Goal: Transaction & Acquisition: Purchase product/service

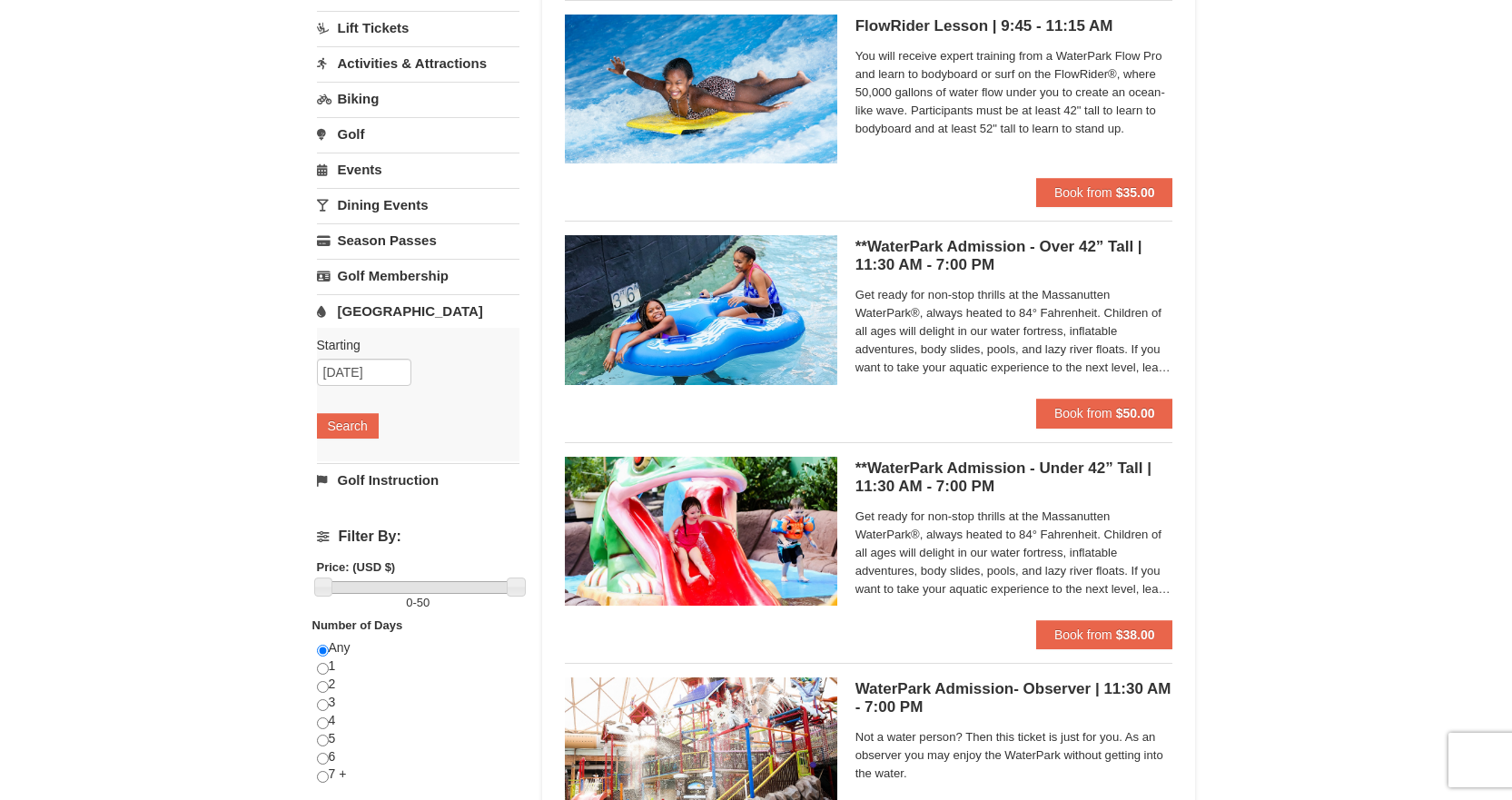
scroll to position [182, 0]
click at [1140, 406] on strong "$50.00" at bounding box center [1135, 412] width 39 height 15
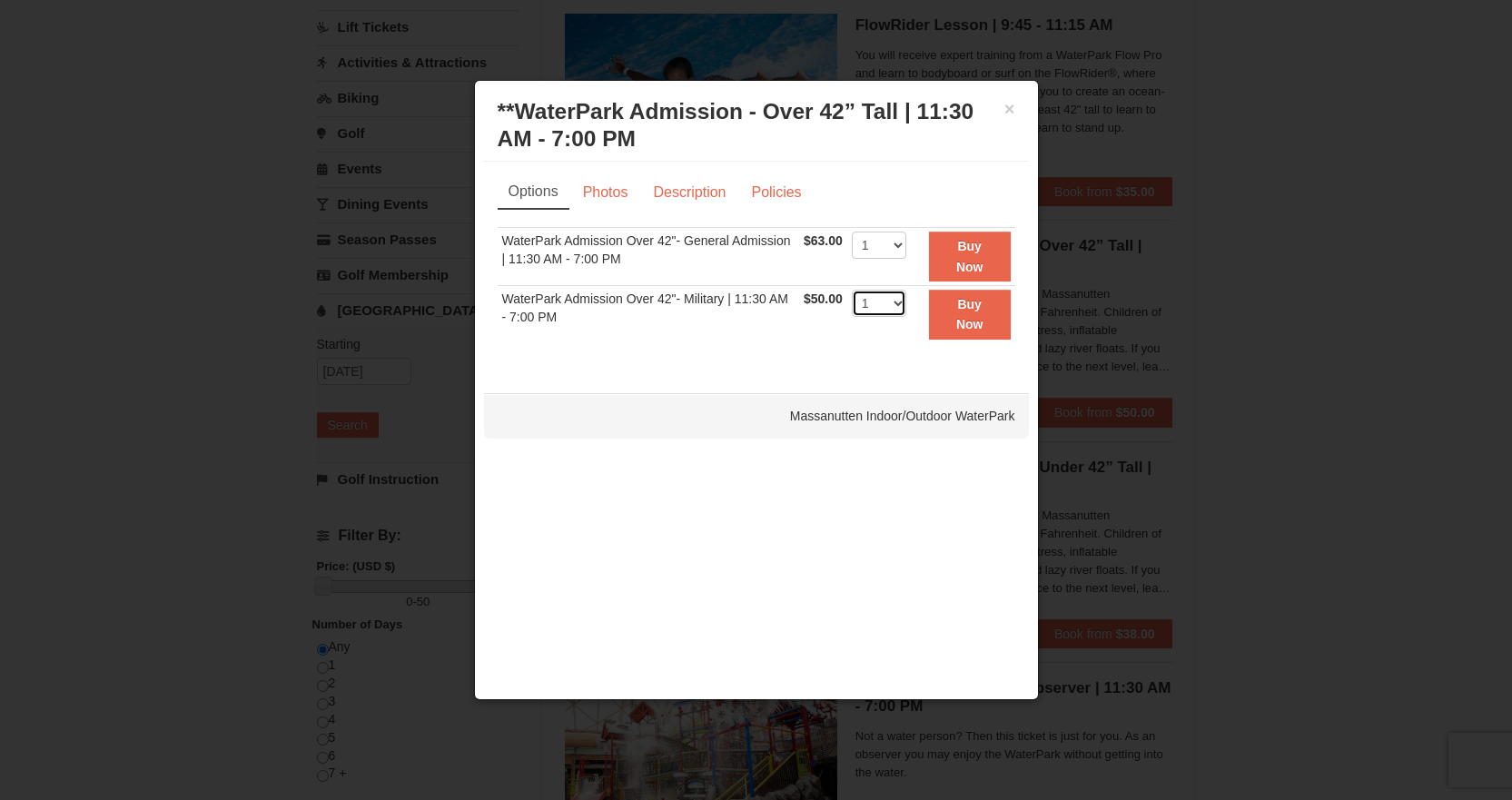
click at [882, 304] on select "1 2 3 4 5 6 7 8 9 10 11 12 13 14 15 16 17 18 19 20 21 22" at bounding box center [879, 303] width 55 height 27
select select "2"
click at [852, 290] on select "1 2 3 4 5 6 7 8 9 10 11 12 13 14 15 16 17 18 19 20 21 22" at bounding box center [879, 303] width 55 height 27
click at [967, 320] on strong "Buy Now" at bounding box center [970, 313] width 27 height 34
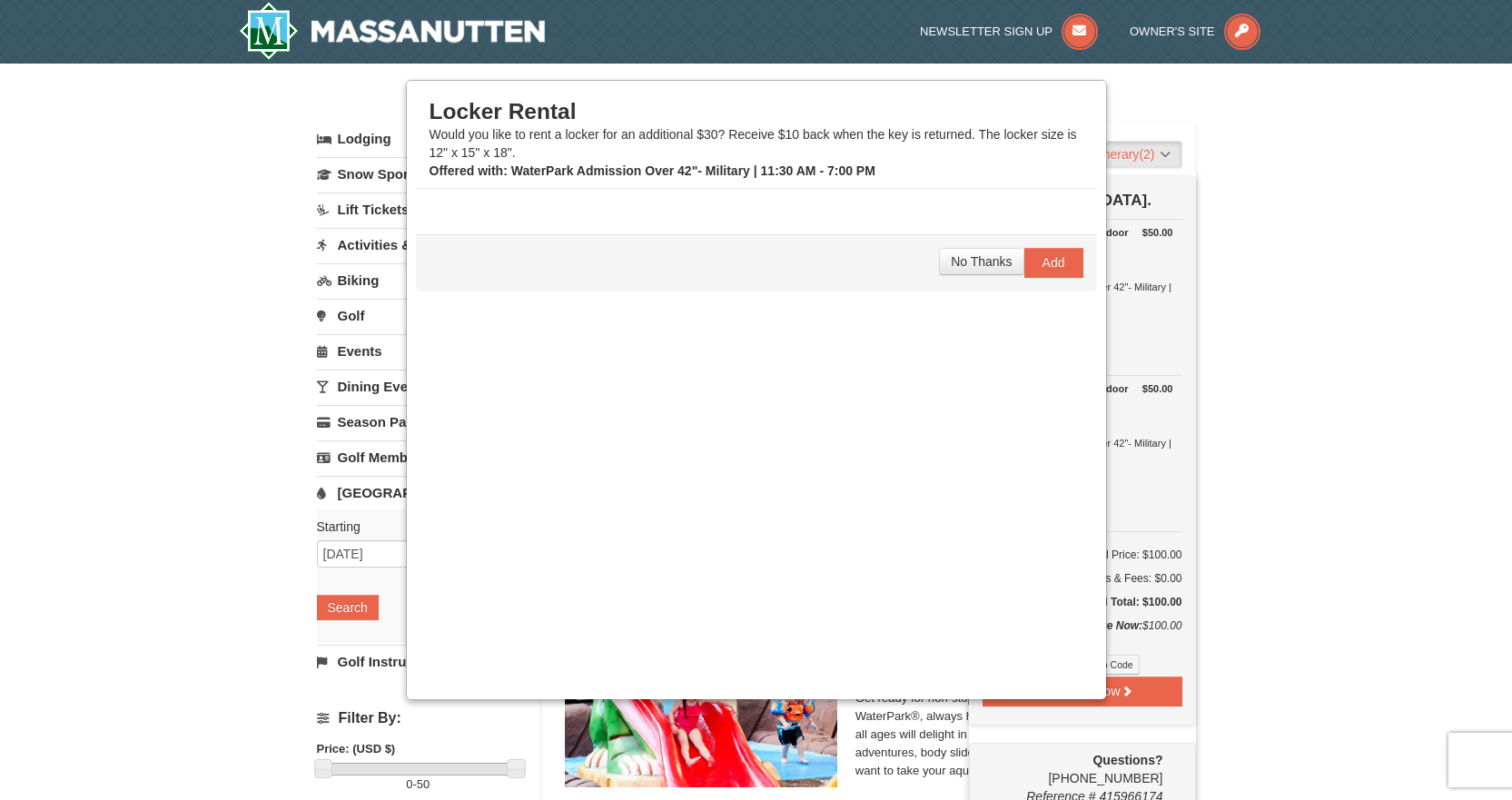
scroll to position [6, 0]
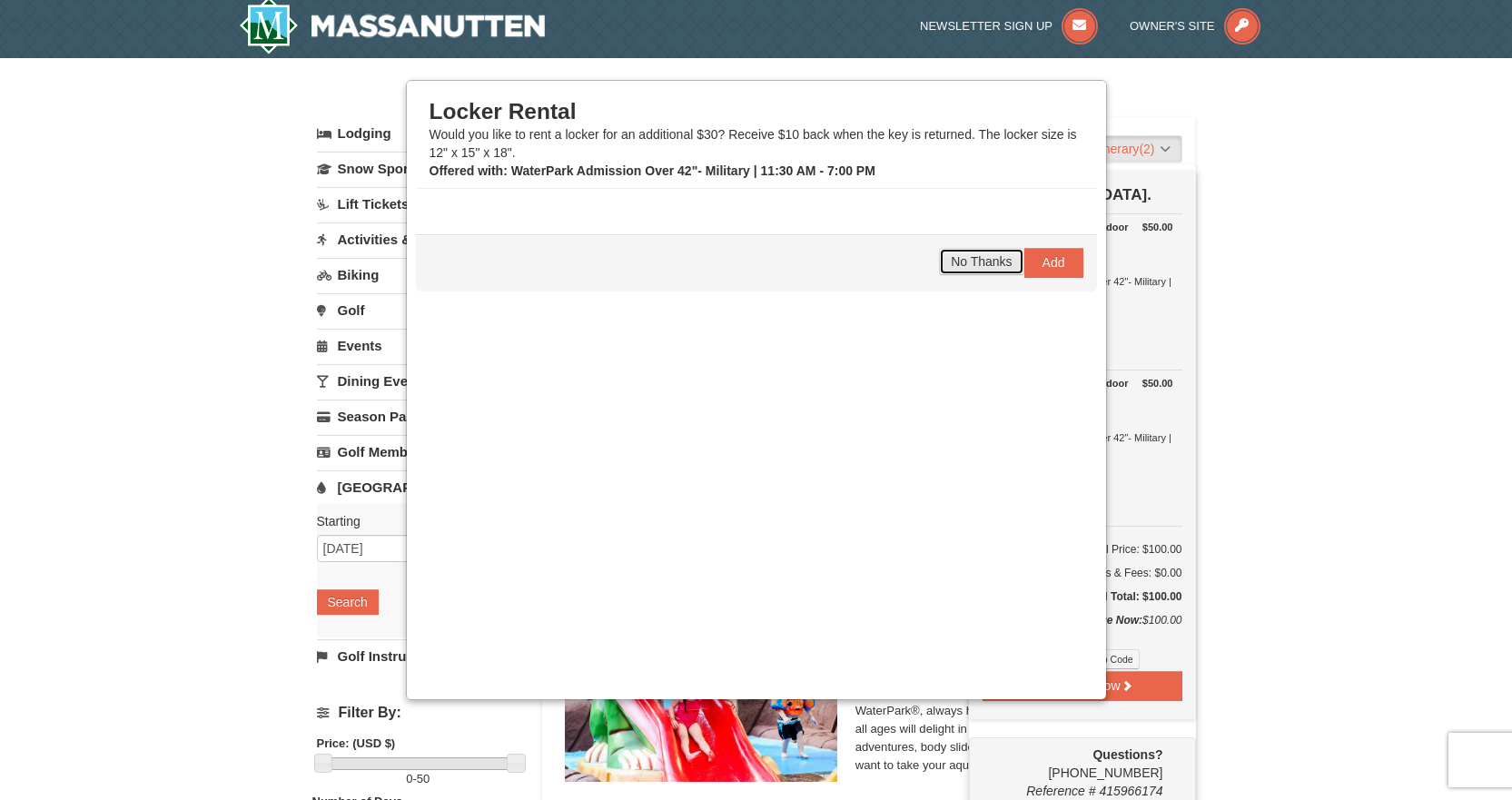
click at [968, 260] on span "No Thanks" at bounding box center [981, 261] width 60 height 15
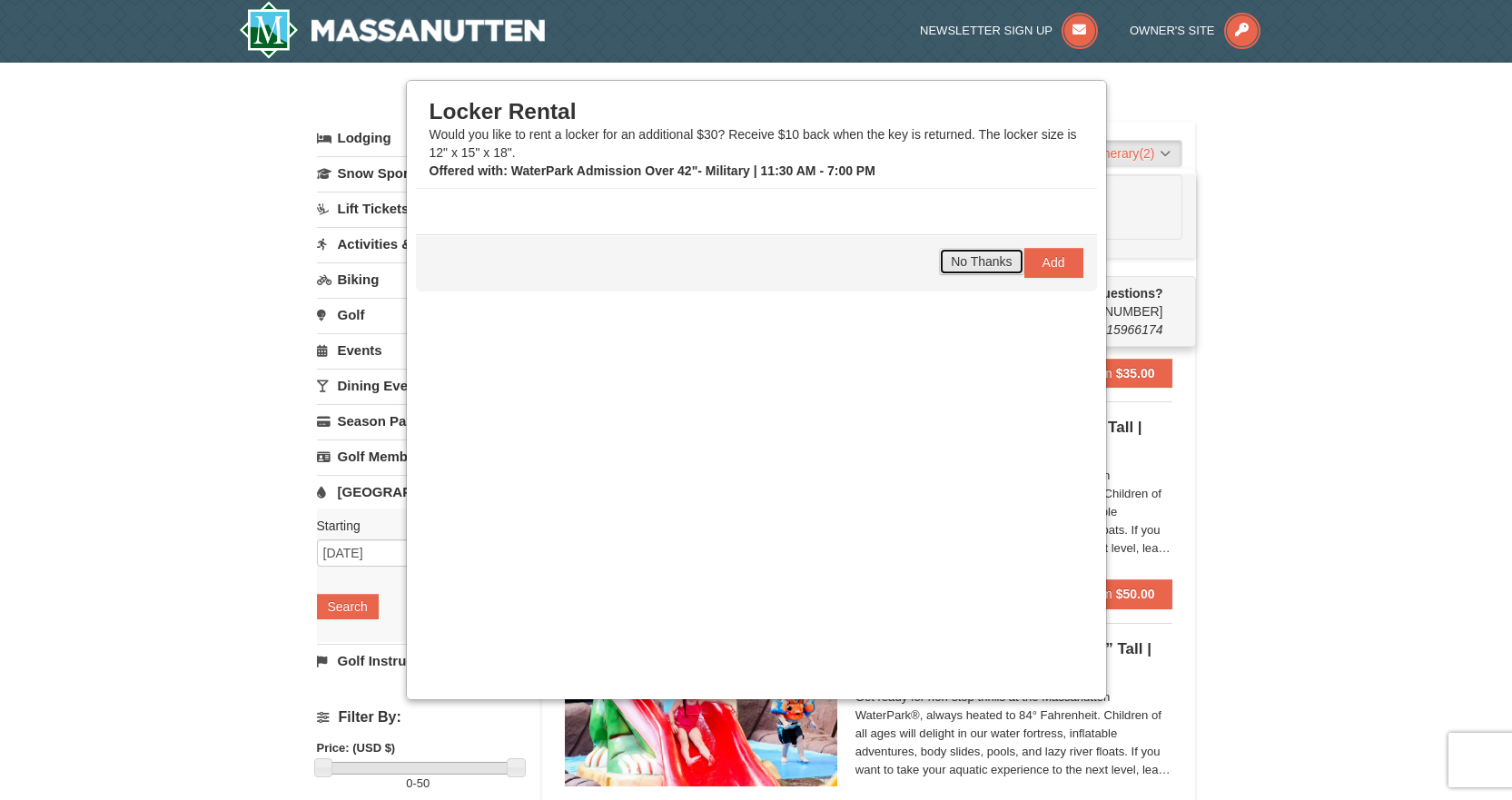
scroll to position [0, 0]
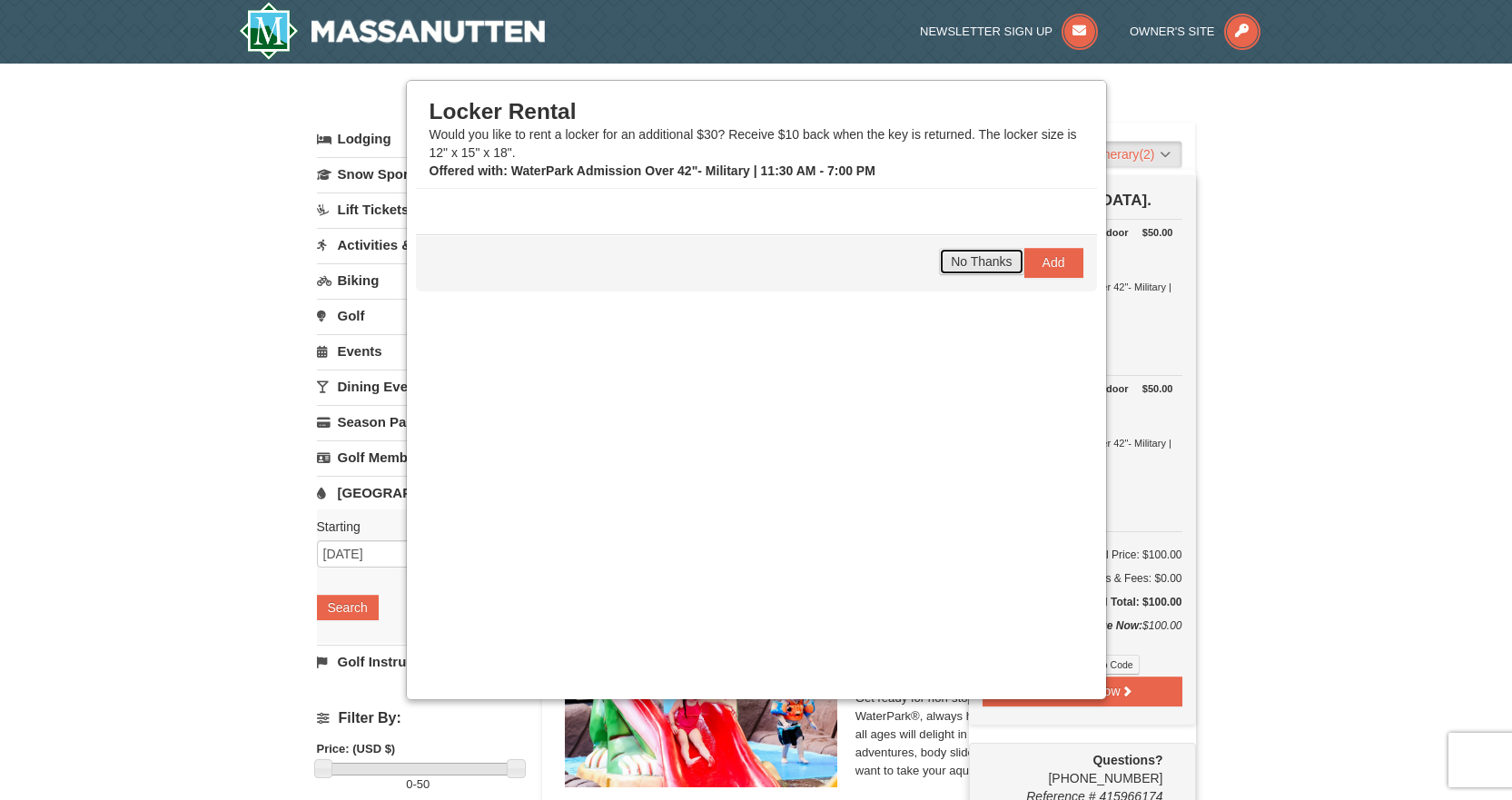
click at [955, 264] on span "No Thanks" at bounding box center [981, 261] width 60 height 15
click at [939, 257] on button "No Thanks" at bounding box center [981, 261] width 85 height 27
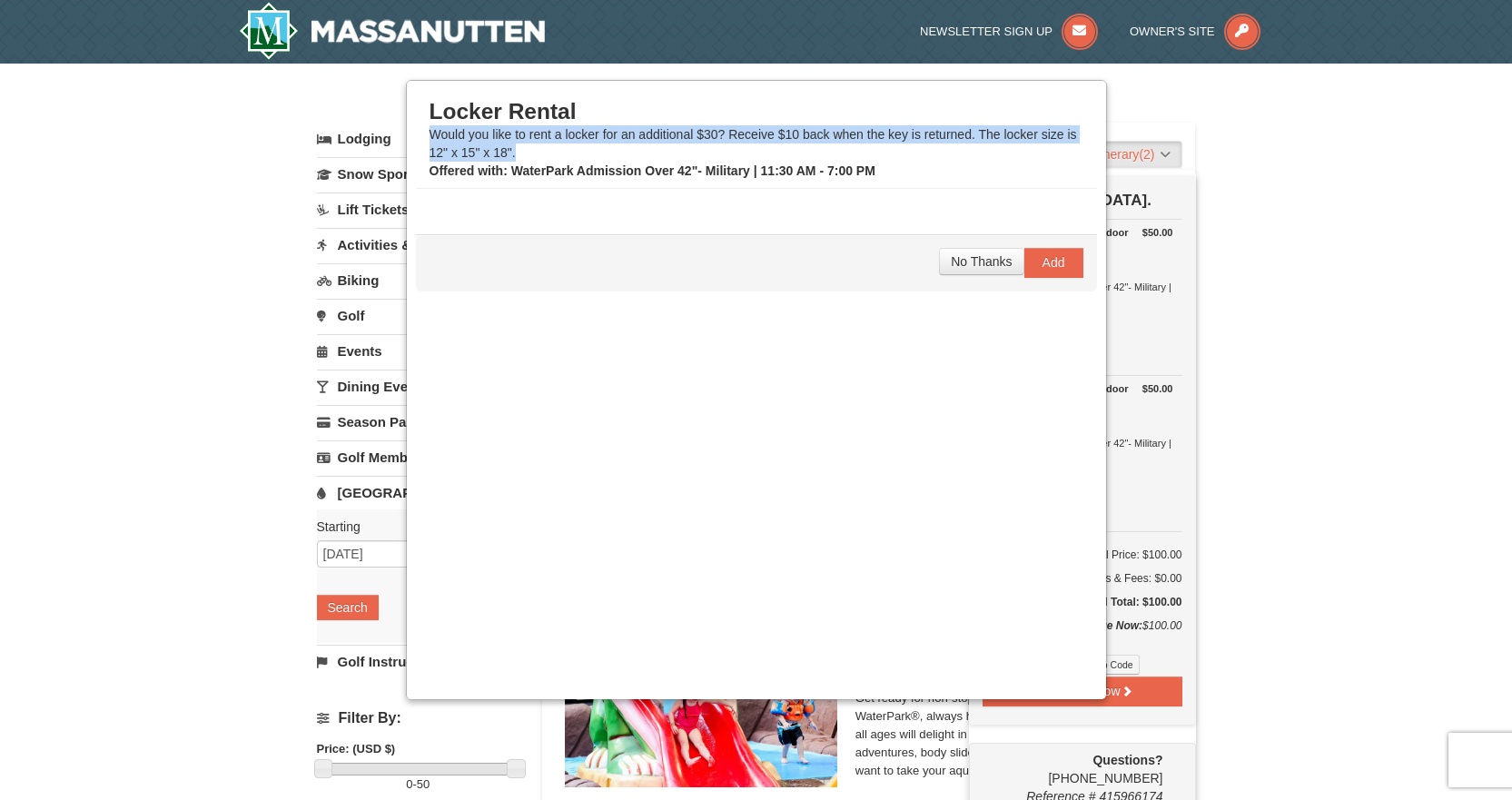
drag, startPoint x: 960, startPoint y: 104, endPoint x: 956, endPoint y: 144, distance: 40.2
click at [957, 144] on div "Locker Rental Would you like to rent a locker for an additional $30? Receive $1…" at bounding box center [756, 140] width 654 height 82
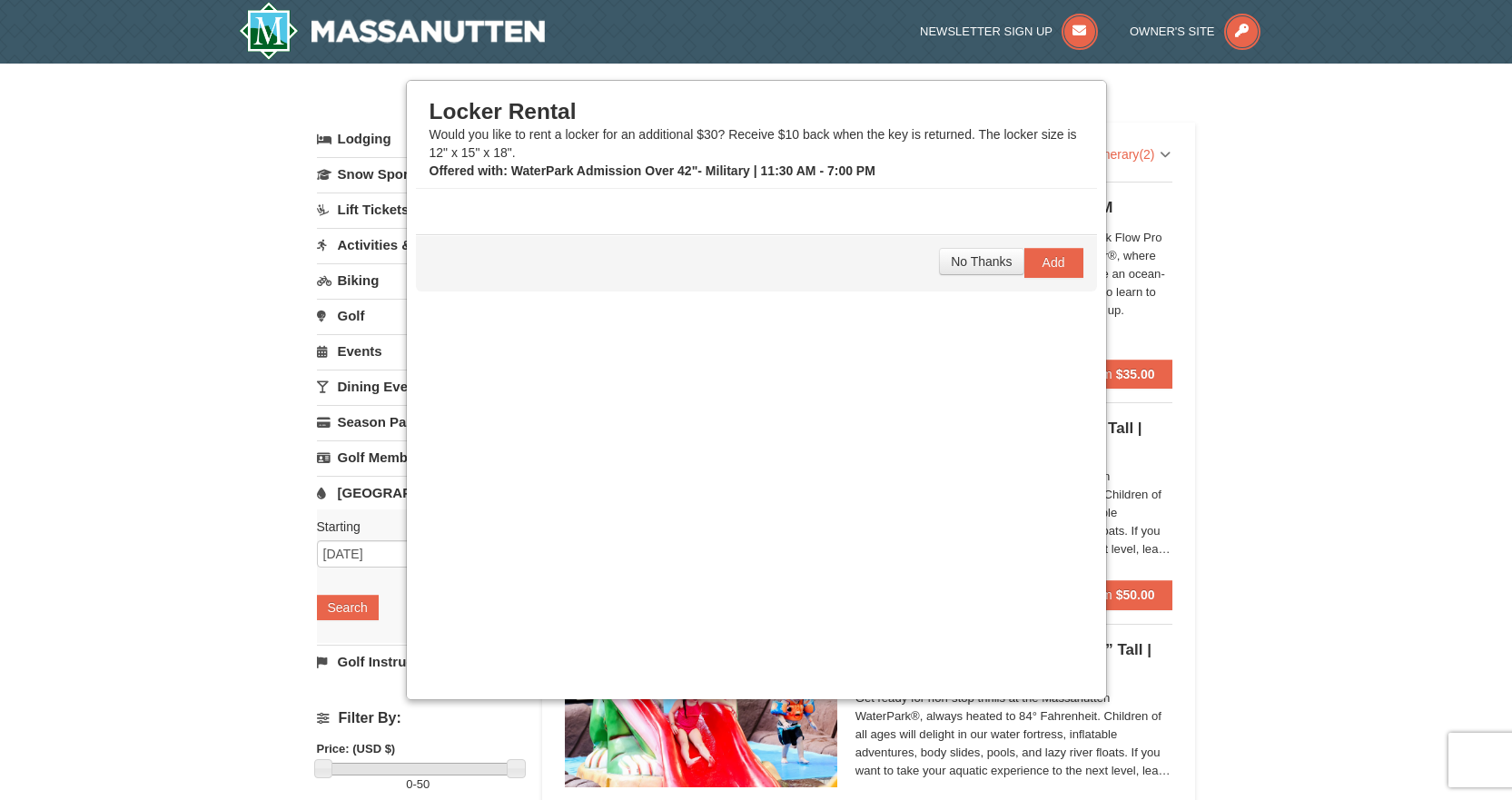
click at [68, 298] on div "× Categories List Filter My Itinerary (2) Check Out Now Water Park Pass. $50.00…" at bounding box center [756, 700] width 1512 height 1273
click at [368, 550] on input "09/13/2025" at bounding box center [364, 554] width 95 height 27
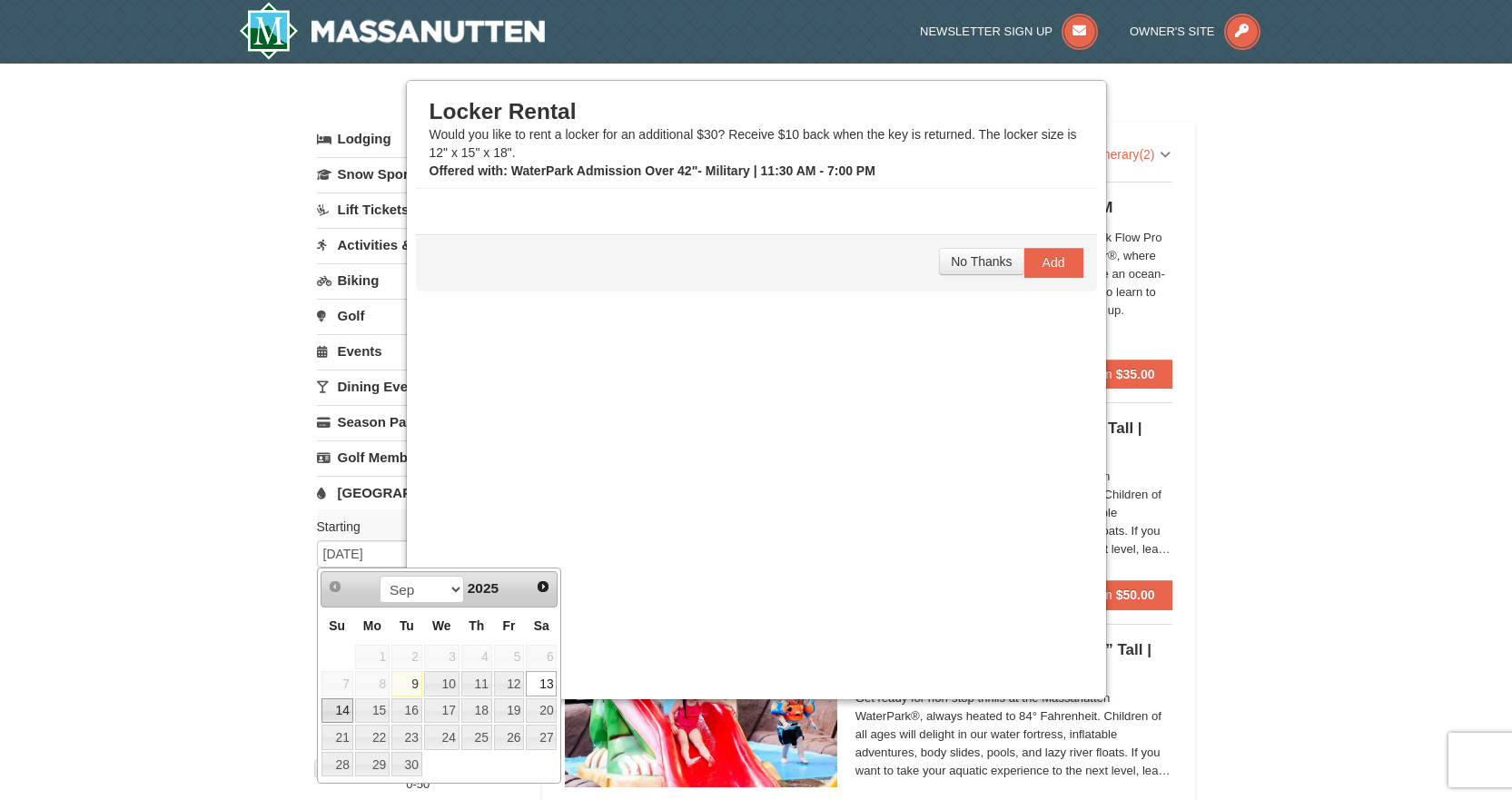
click at [344, 715] on link "14" at bounding box center [338, 711] width 32 height 25
type input "09/14/2025"
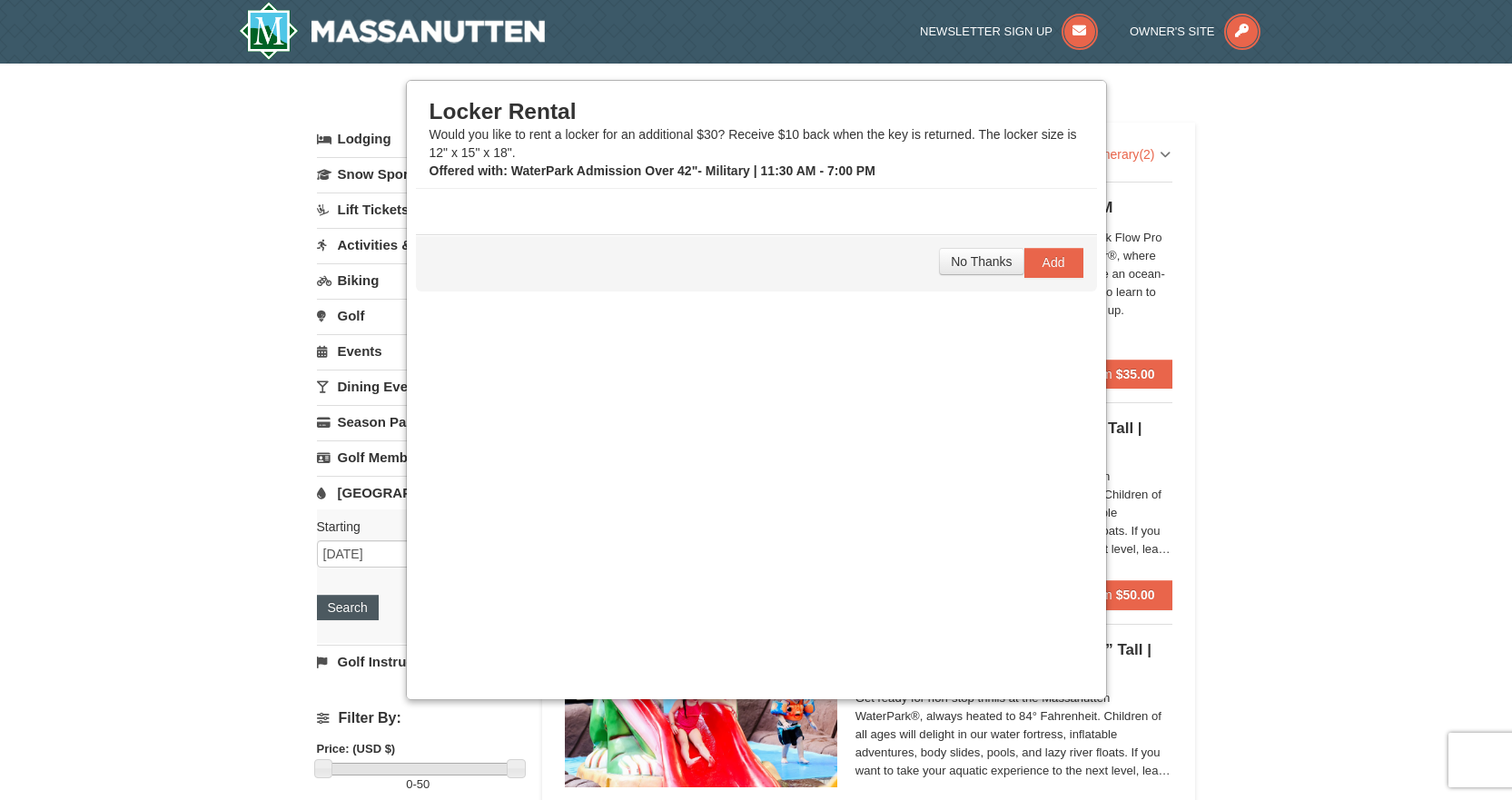
click at [352, 600] on button "Search" at bounding box center [347, 608] width 61 height 25
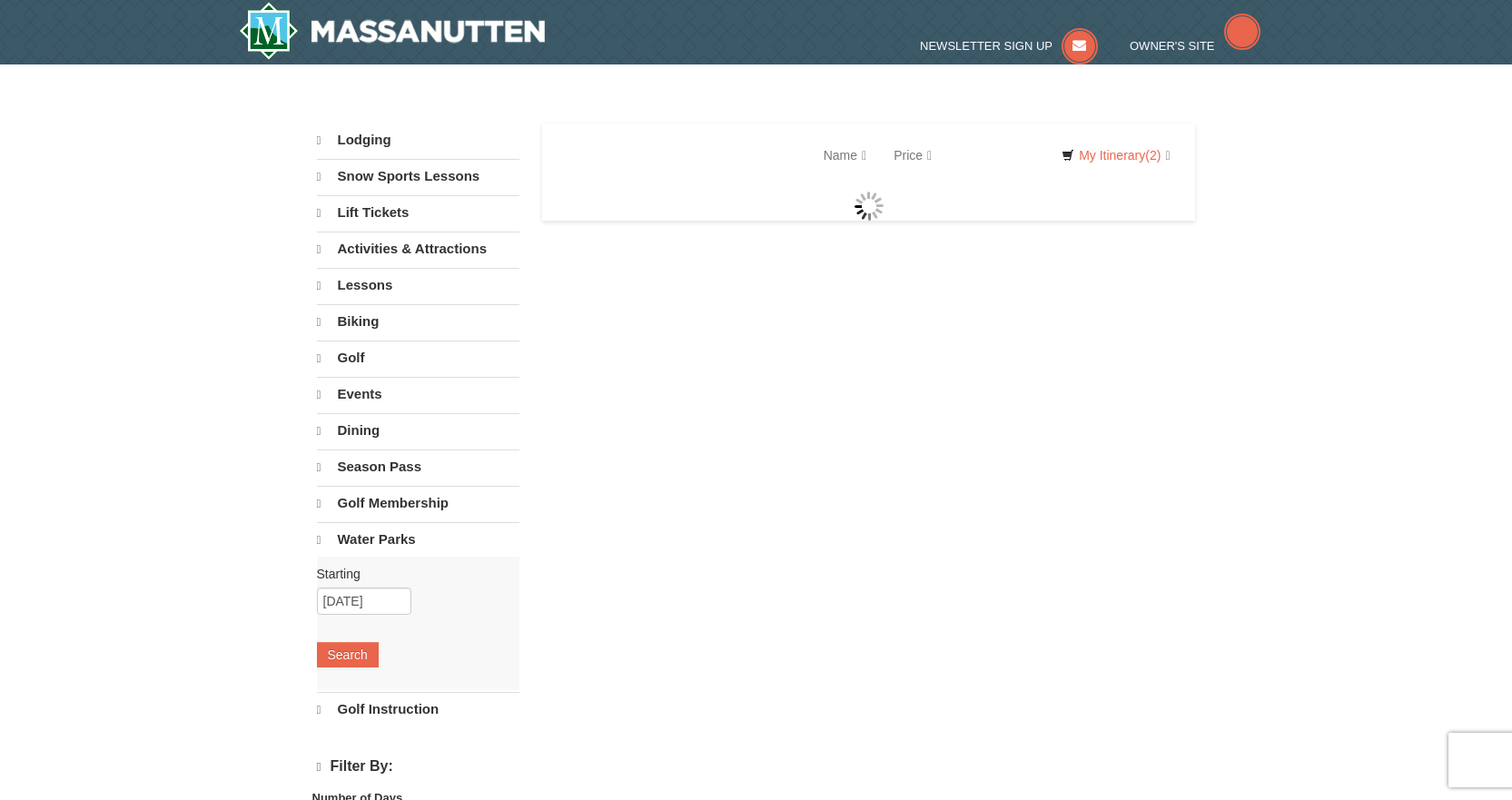
select select "9"
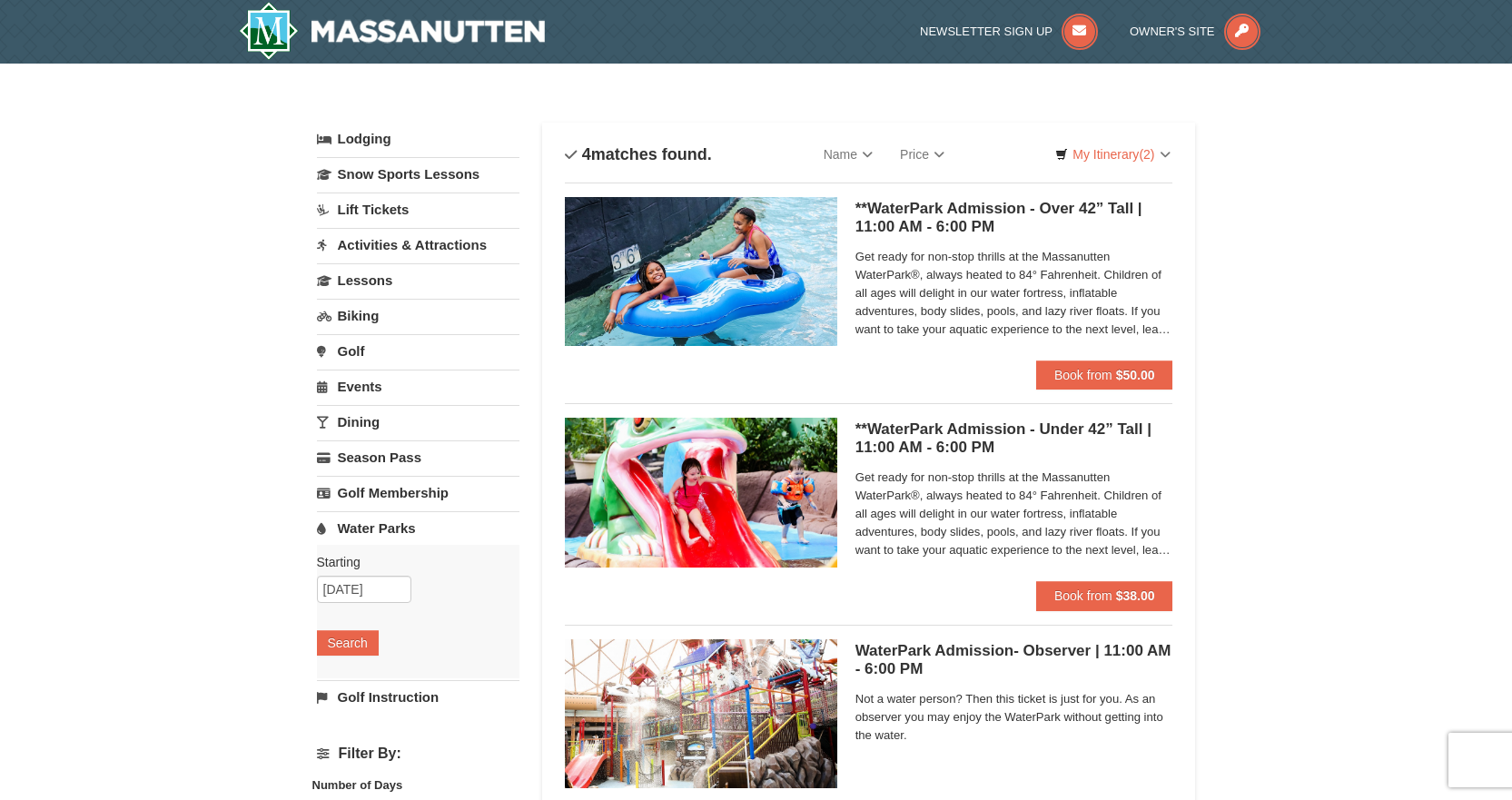
select select "9"
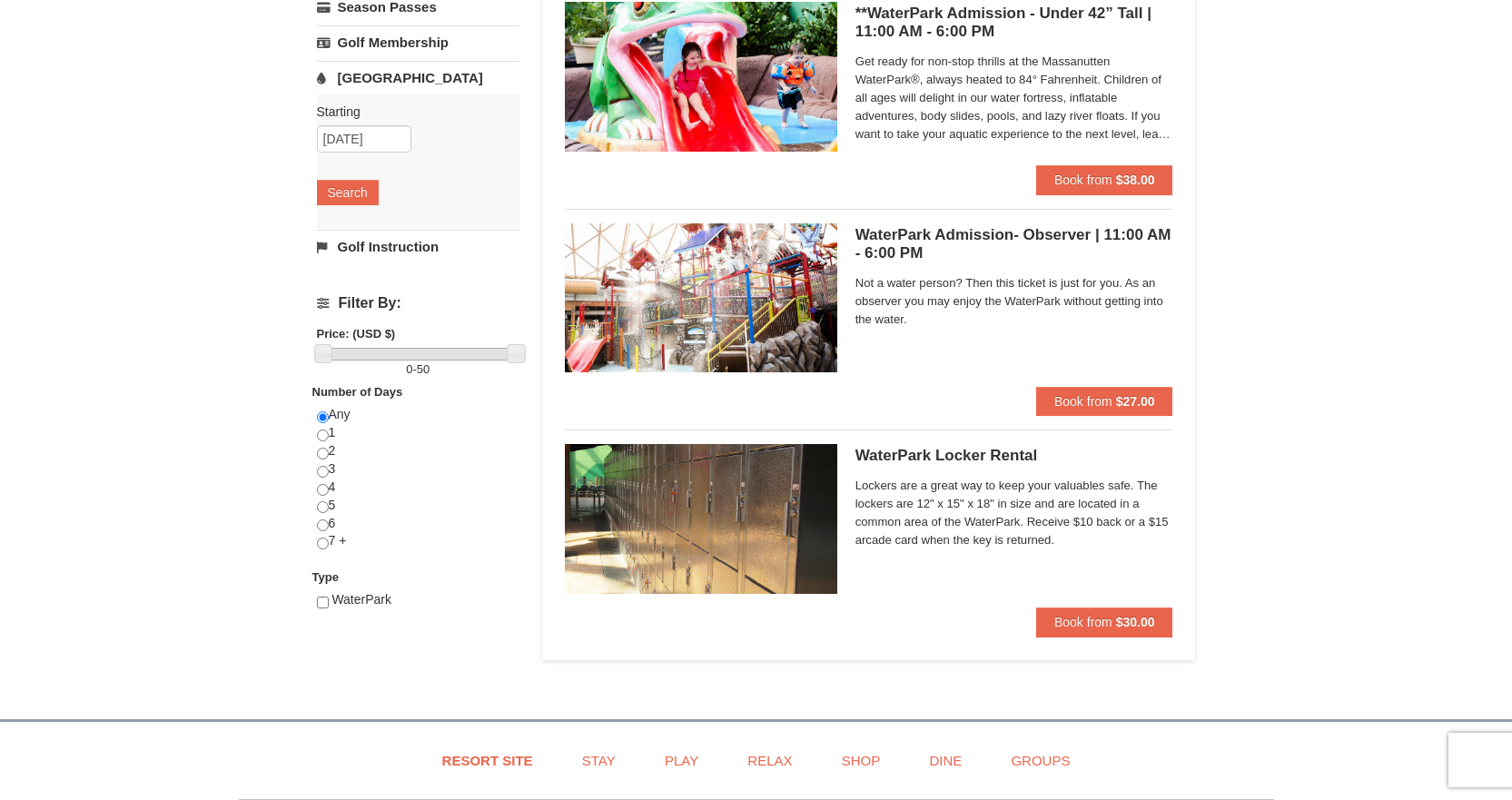
scroll to position [91, 0]
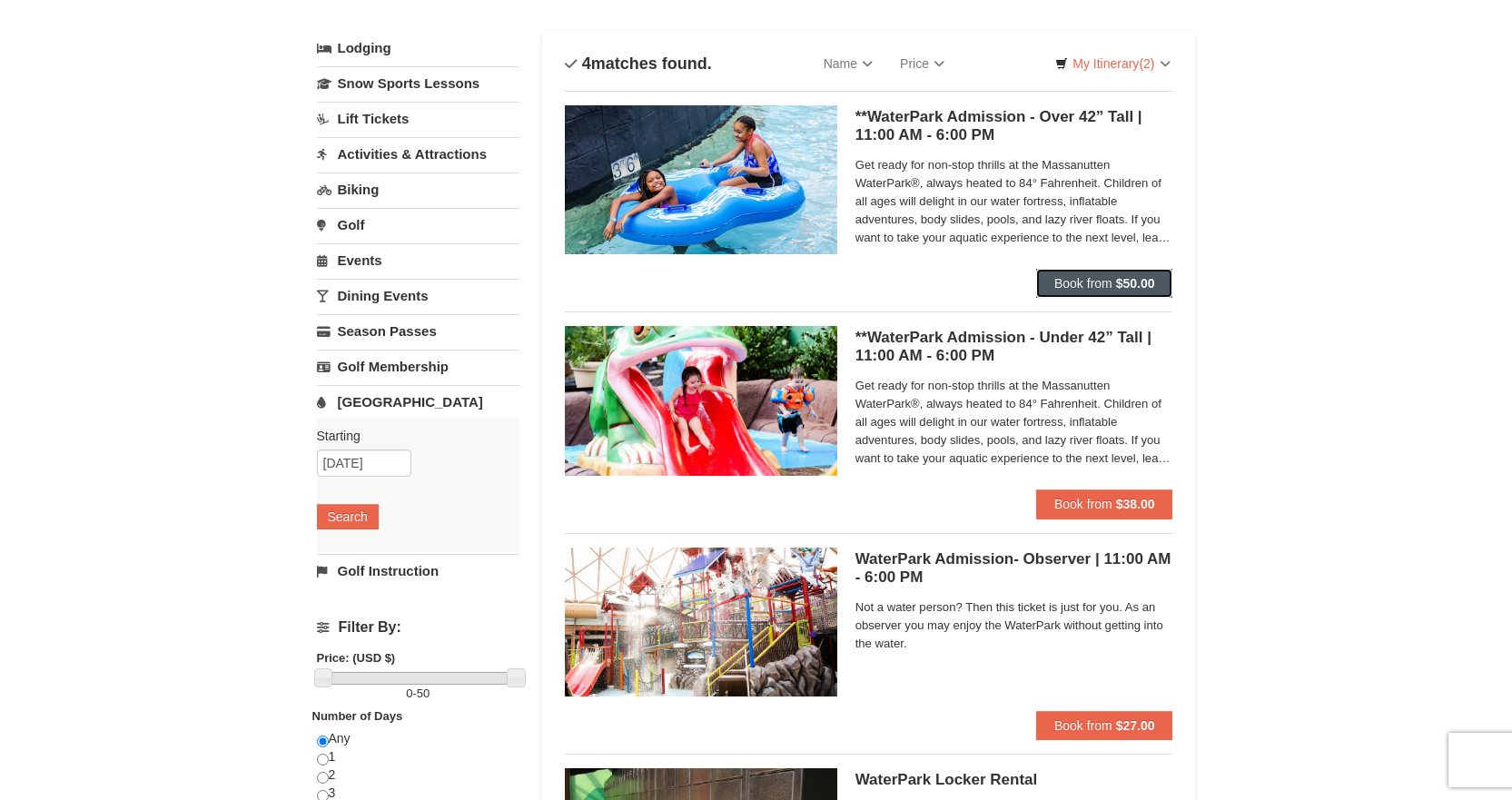
click at [1134, 286] on strong "$50.00" at bounding box center [1135, 283] width 39 height 15
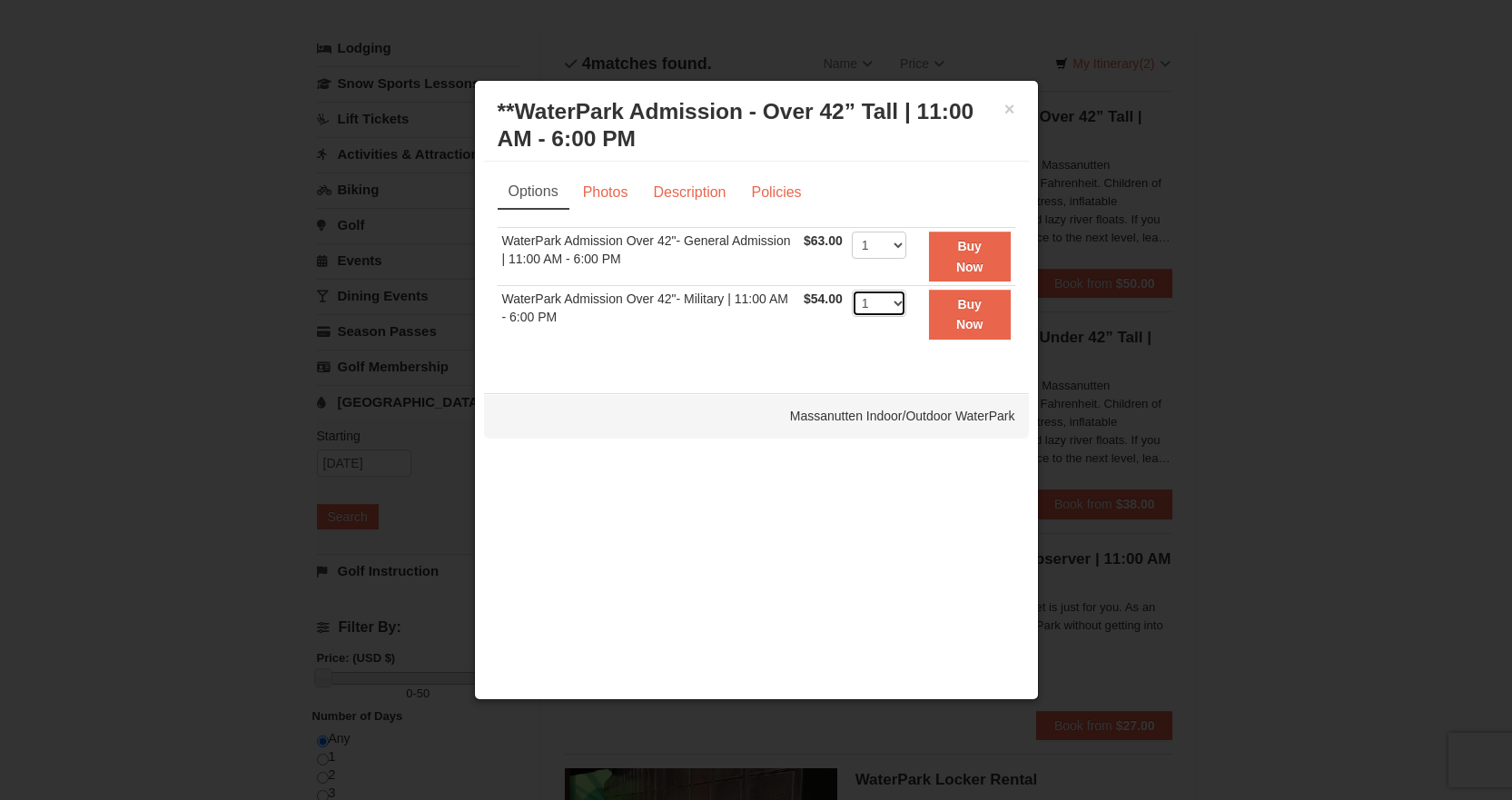
click at [880, 303] on select "1 2 3 4 5 6 7 8 9 10 11 12 13 14 15 16 17 18 19 20 21 22" at bounding box center [879, 303] width 55 height 27
select select "2"
click at [852, 290] on select "1 2 3 4 5 6 7 8 9 10 11 12 13 14 15 16 17 18 19 20 21 22" at bounding box center [879, 303] width 55 height 27
click at [968, 316] on button "Buy Now" at bounding box center [970, 314] width 82 height 50
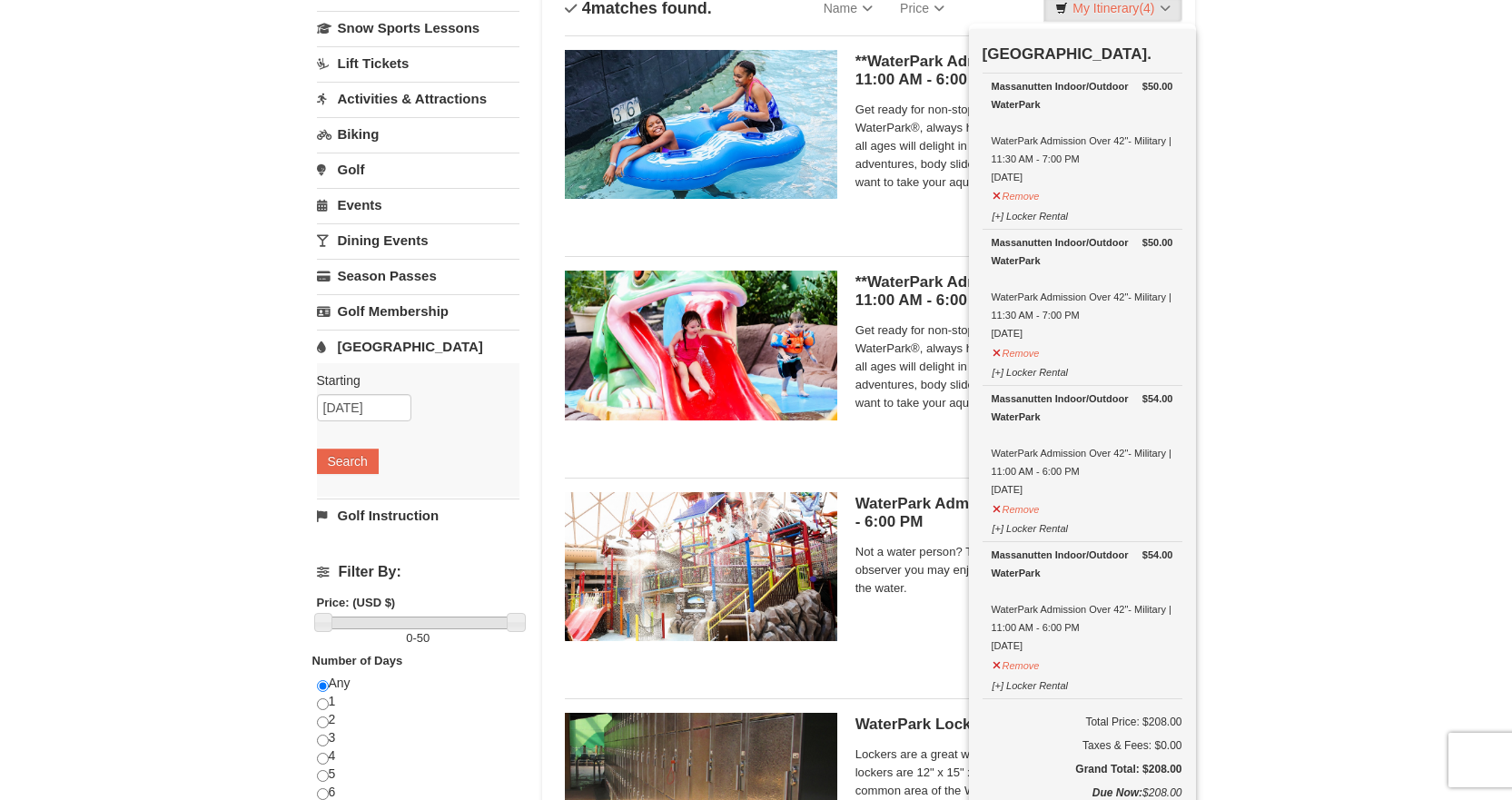
scroll to position [0, 0]
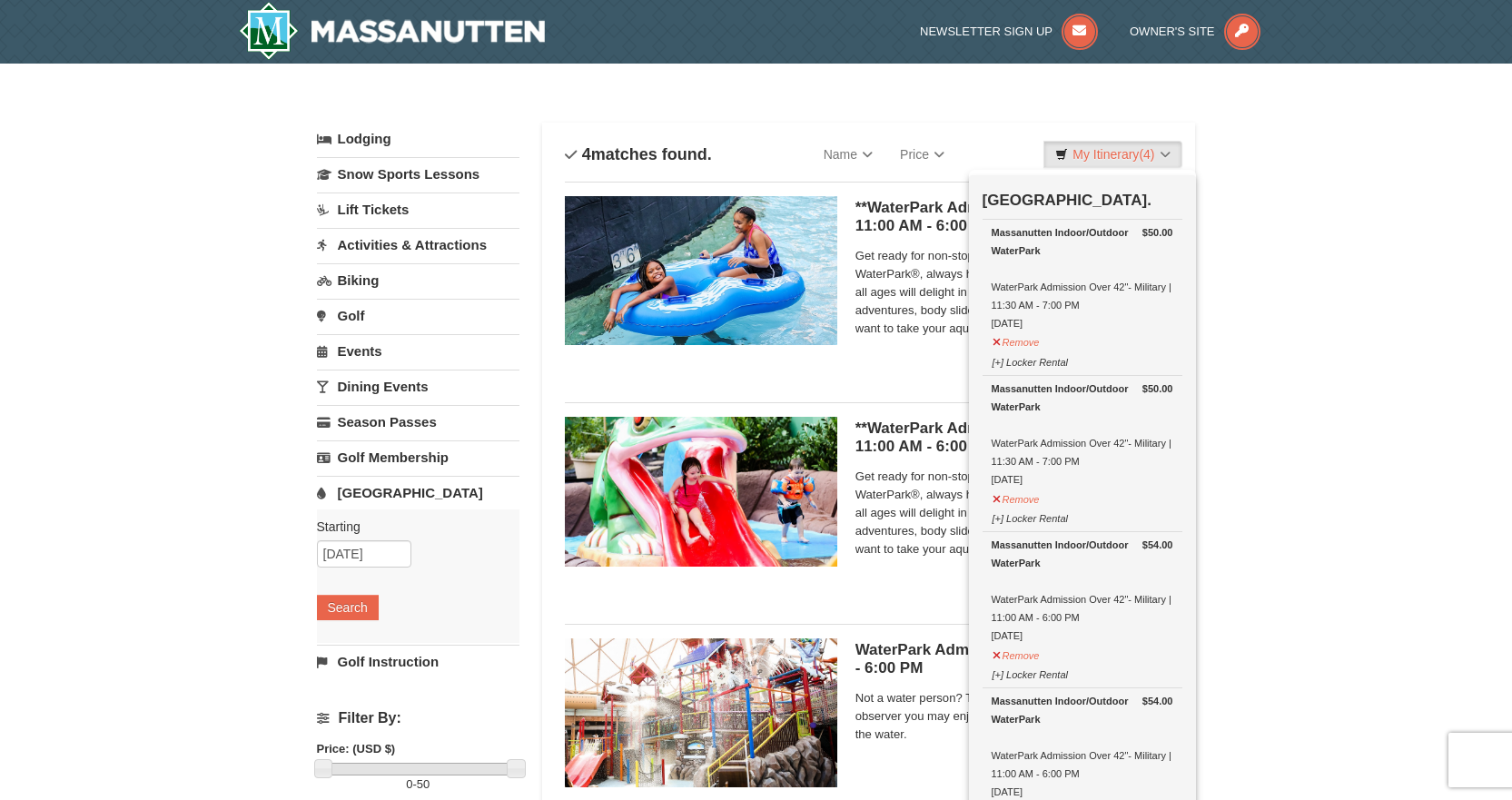
click at [170, 455] on div "× Categories List Filter My Itinerary (4) Check Out Now Water Park Pass. $50.00…" at bounding box center [756, 589] width 1512 height 1053
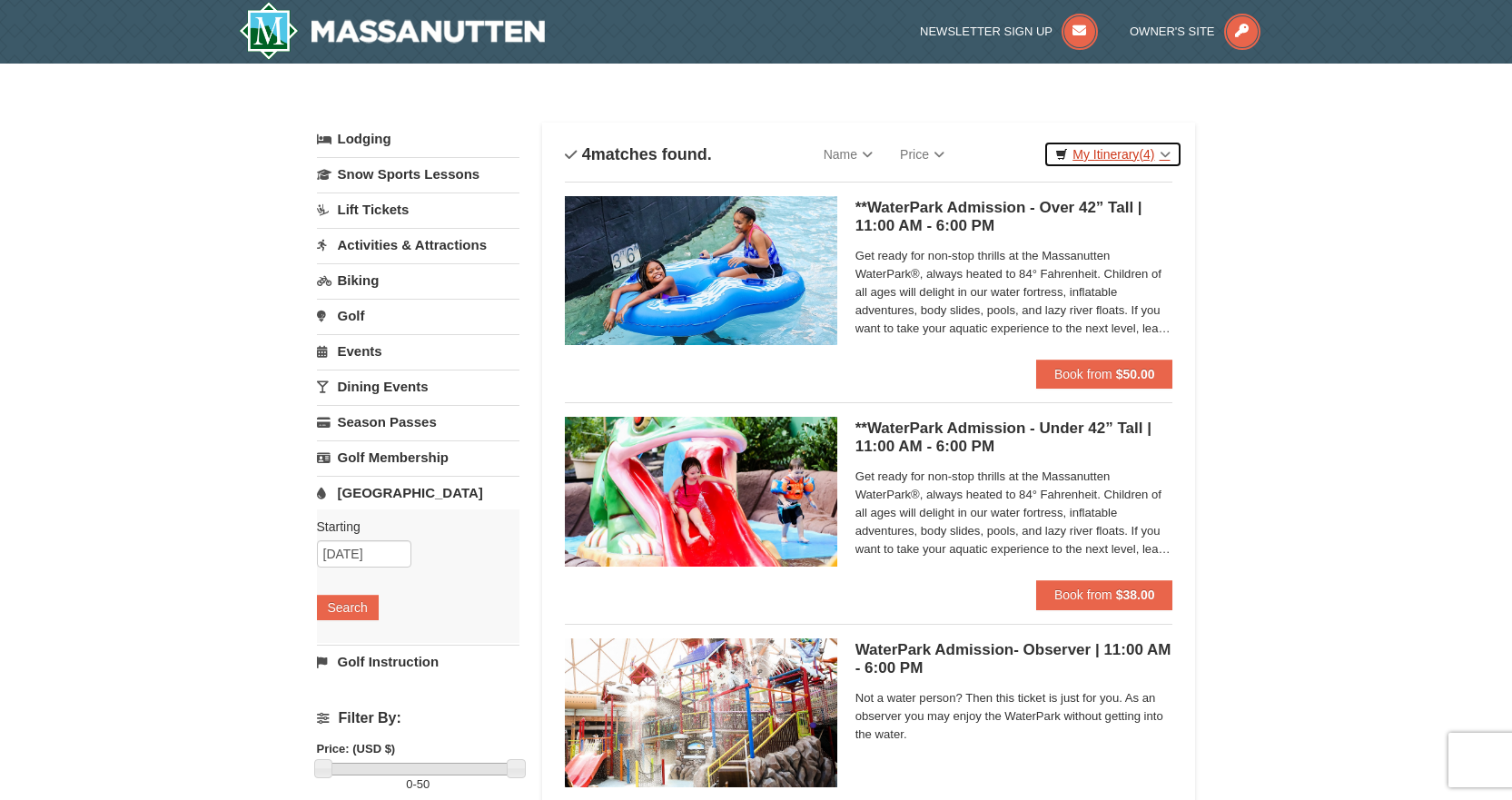
click at [1134, 153] on link "My Itinerary (4)" at bounding box center [1113, 154] width 139 height 27
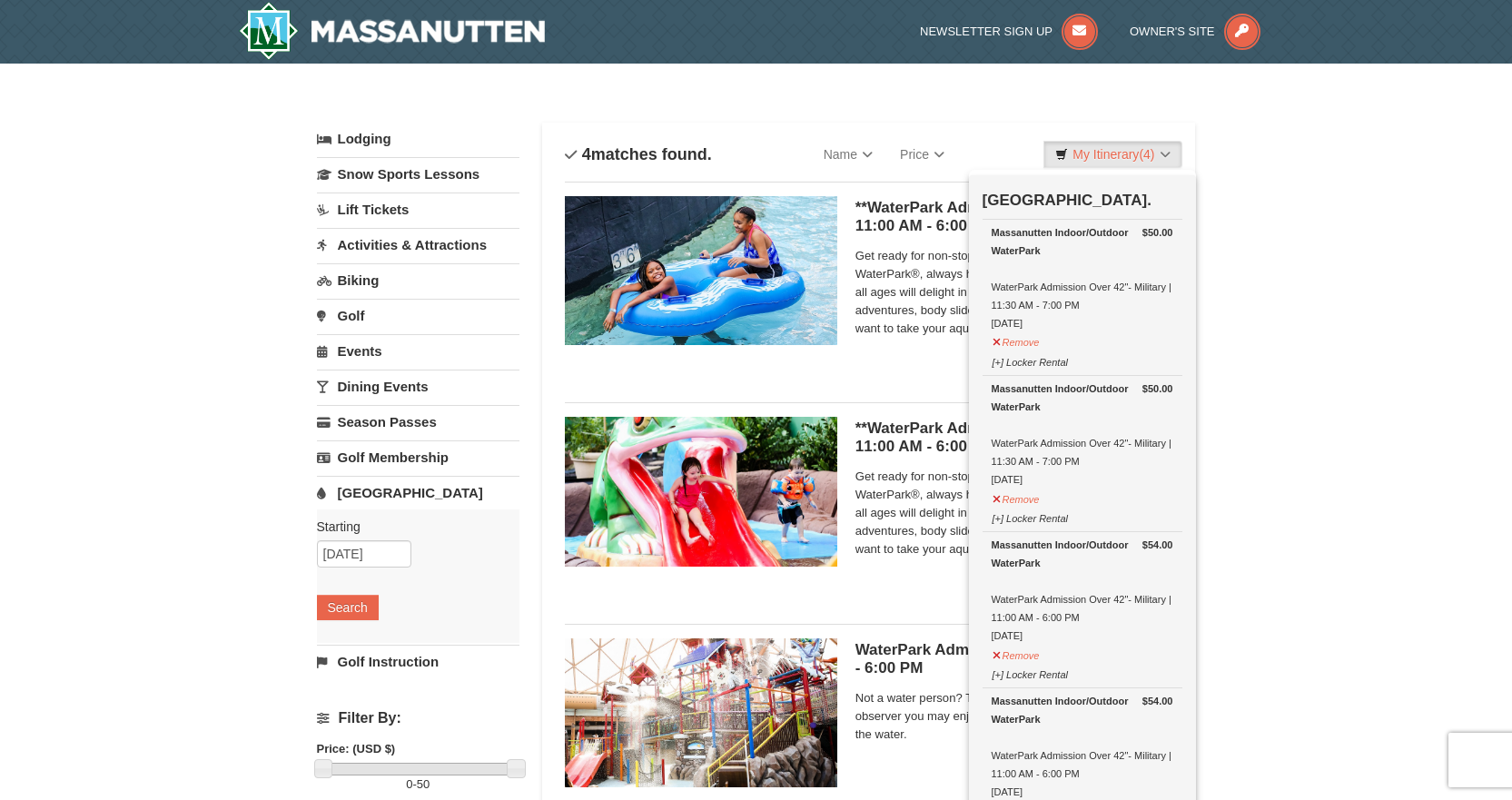
click at [199, 226] on div "× Categories List Filter My Itinerary (4) Check Out Now Water Park Pass. $50.00…" at bounding box center [756, 589] width 1512 height 1053
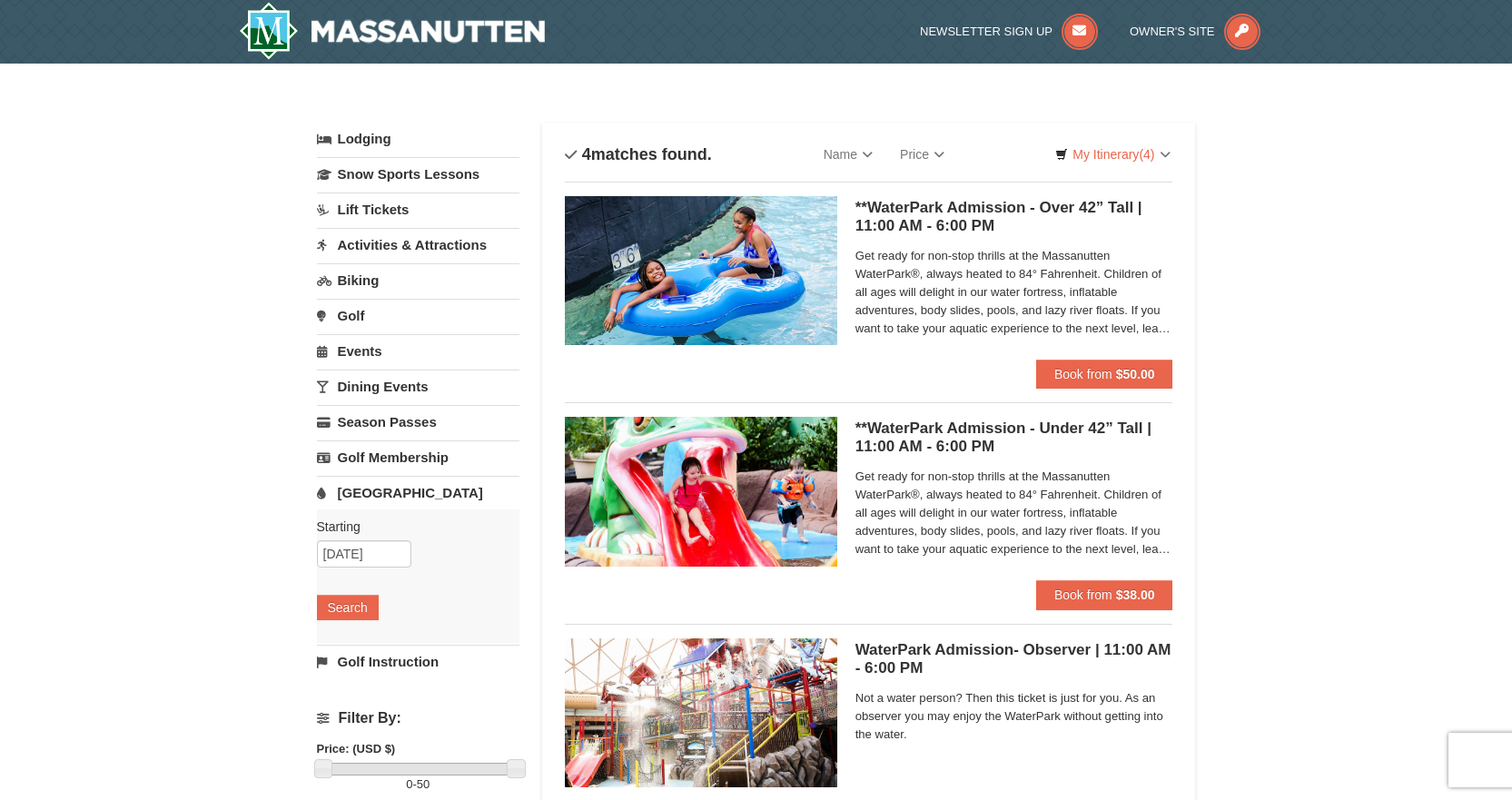
click at [420, 244] on link "Activities & Attractions" at bounding box center [418, 245] width 203 height 33
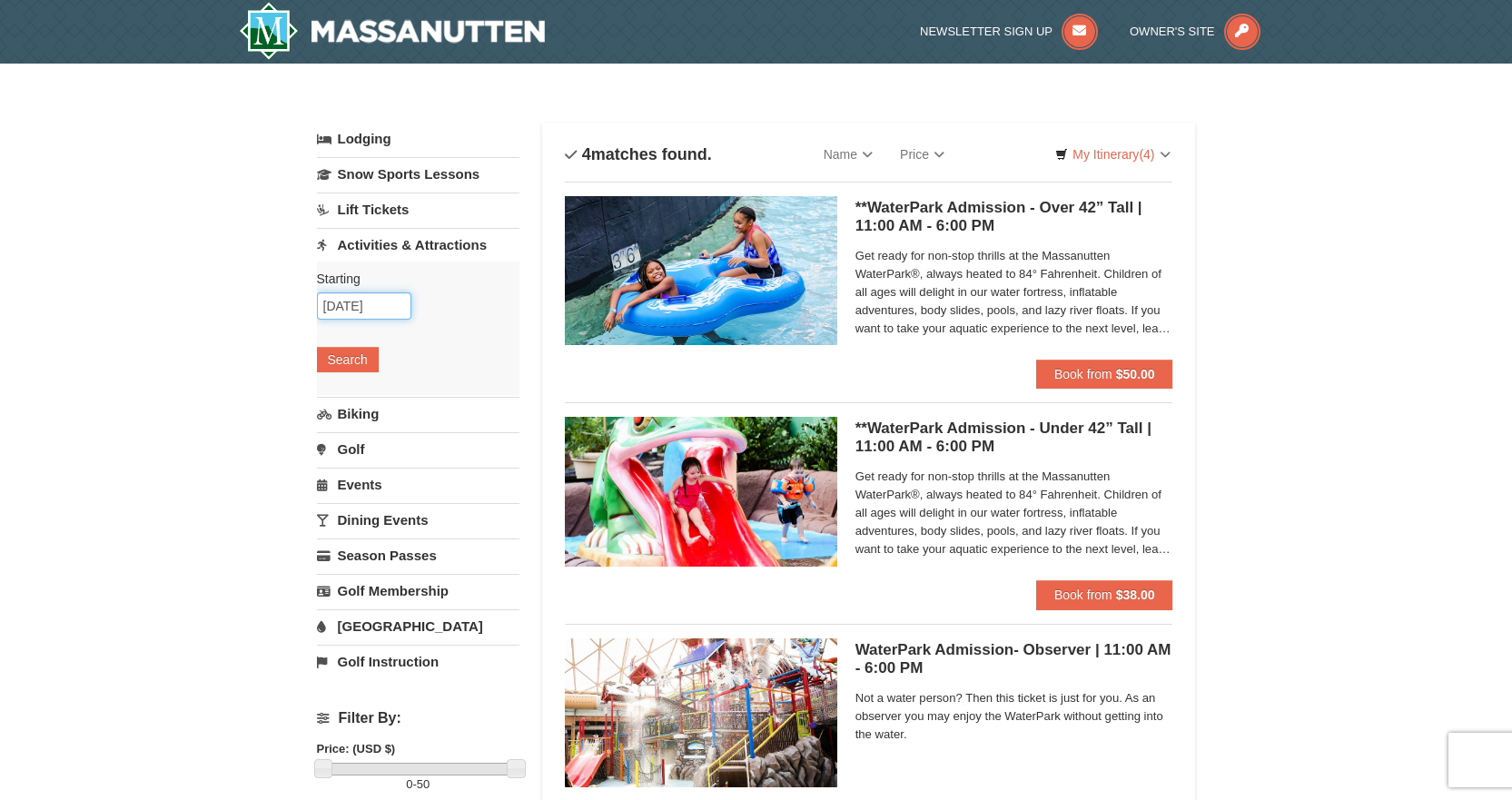
click at [383, 307] on input "09/14/2025" at bounding box center [364, 306] width 95 height 27
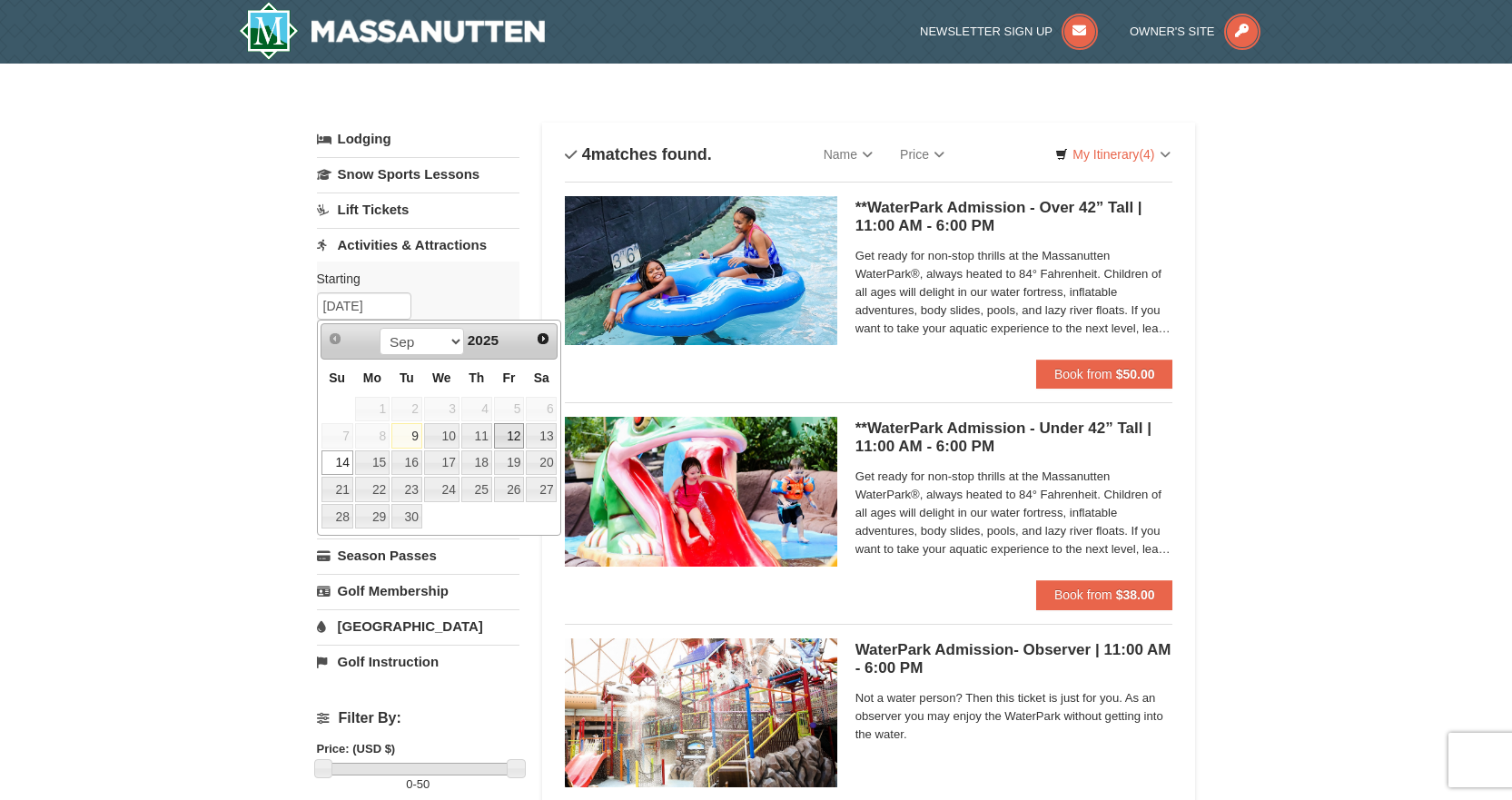
click at [510, 438] on link "12" at bounding box center [509, 436] width 31 height 25
type input "09/12/2025"
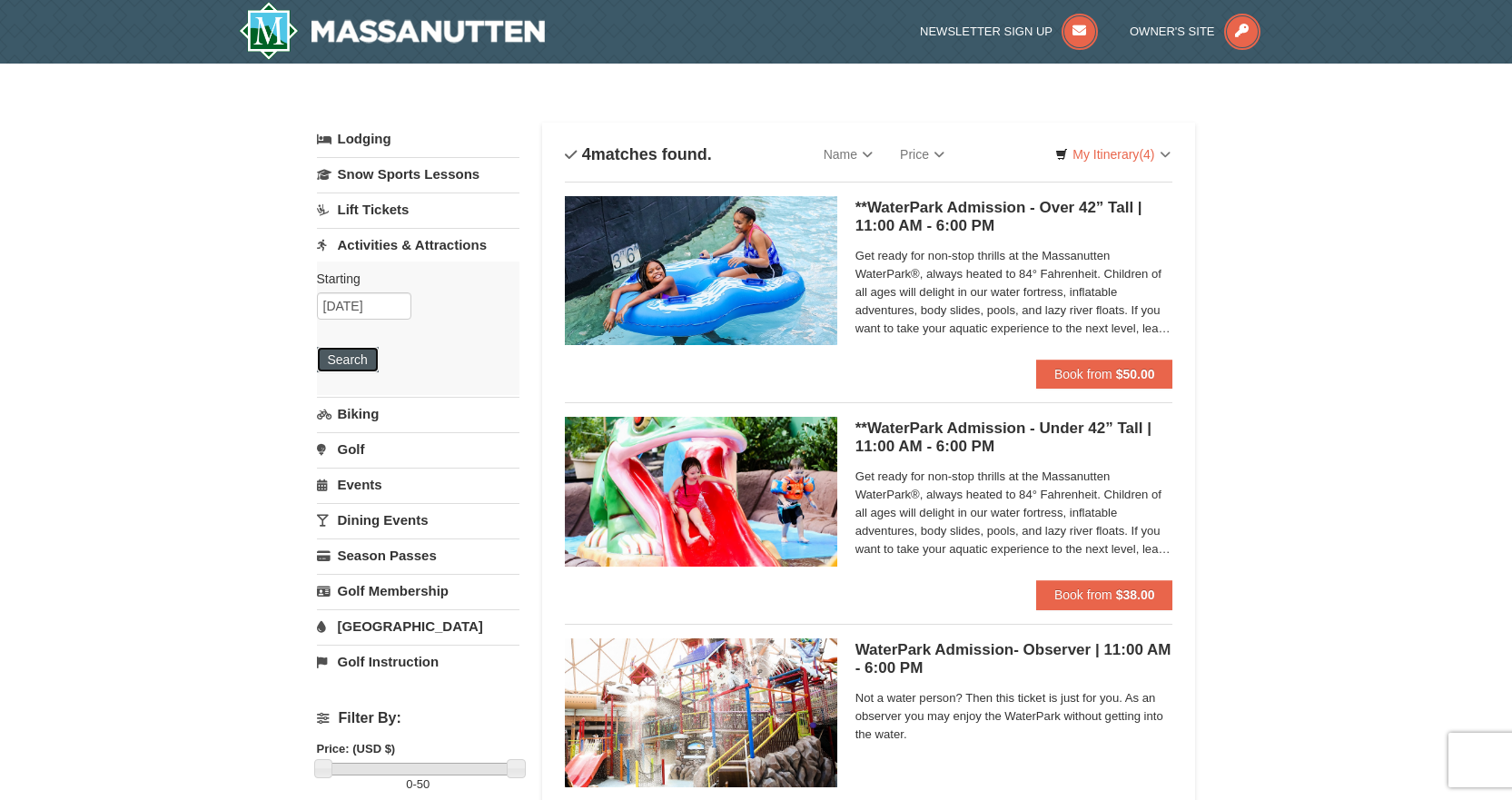
click at [359, 362] on button "Search" at bounding box center [347, 360] width 61 height 25
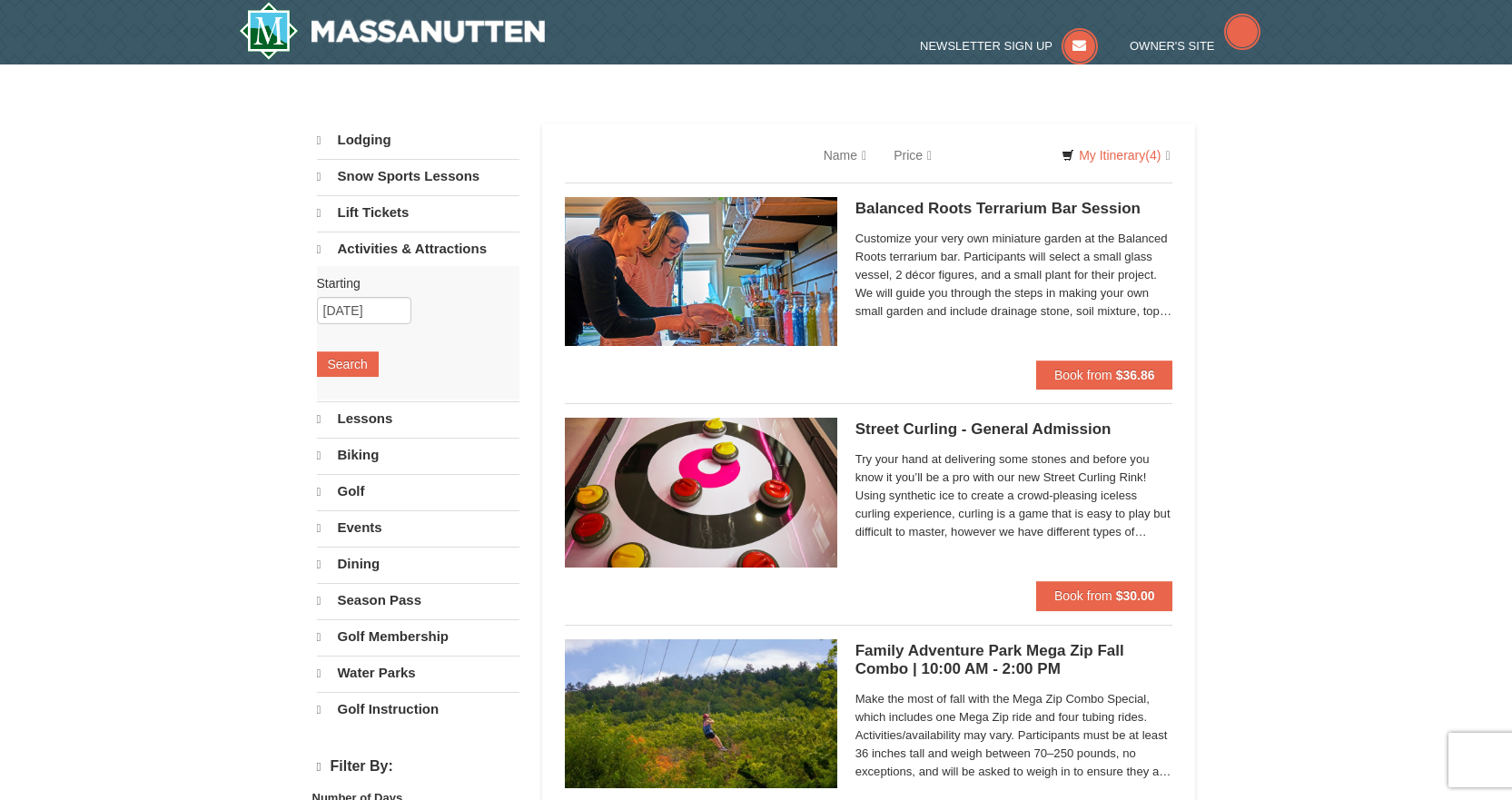
select select "9"
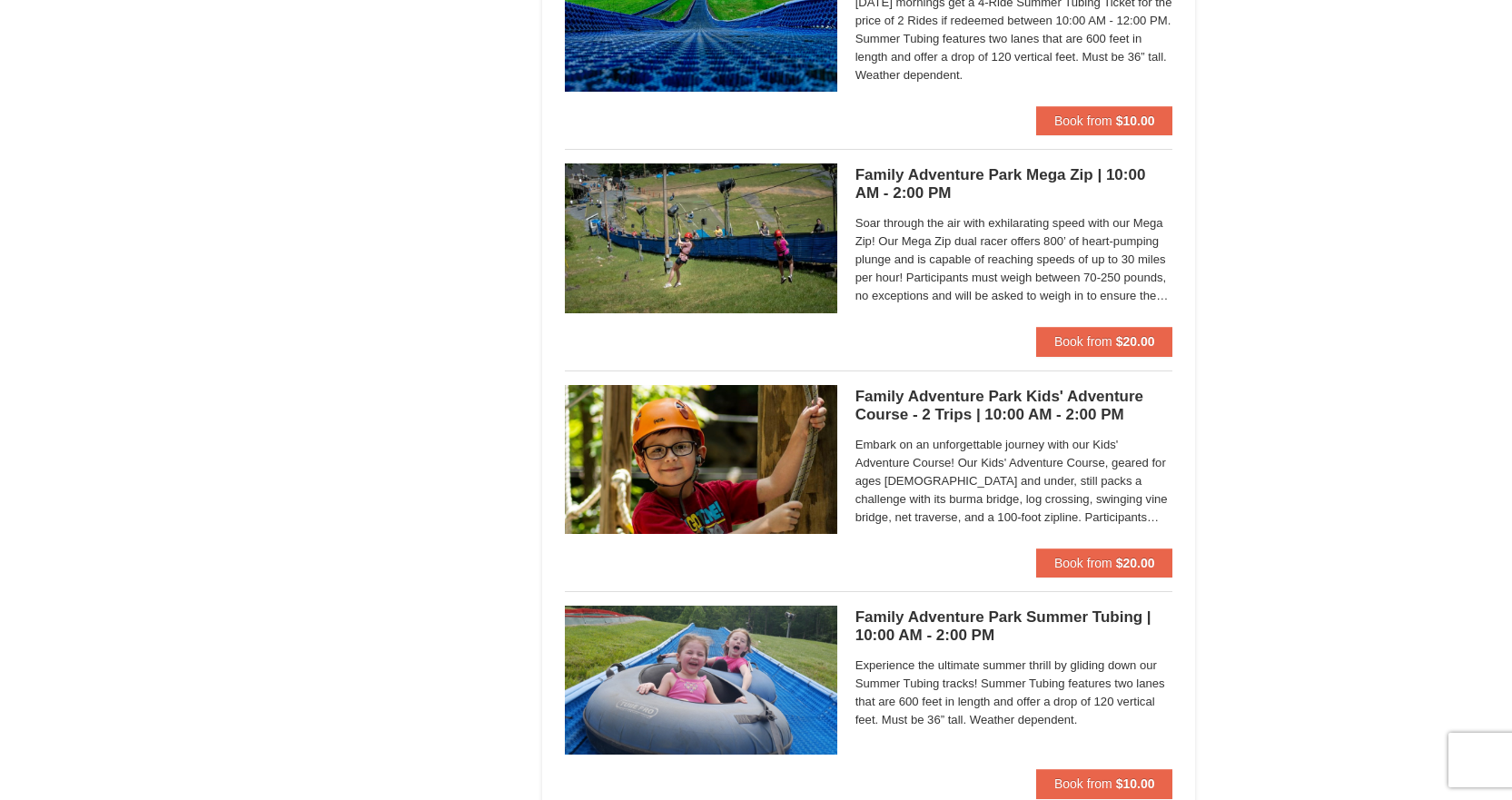
scroll to position [4179, 0]
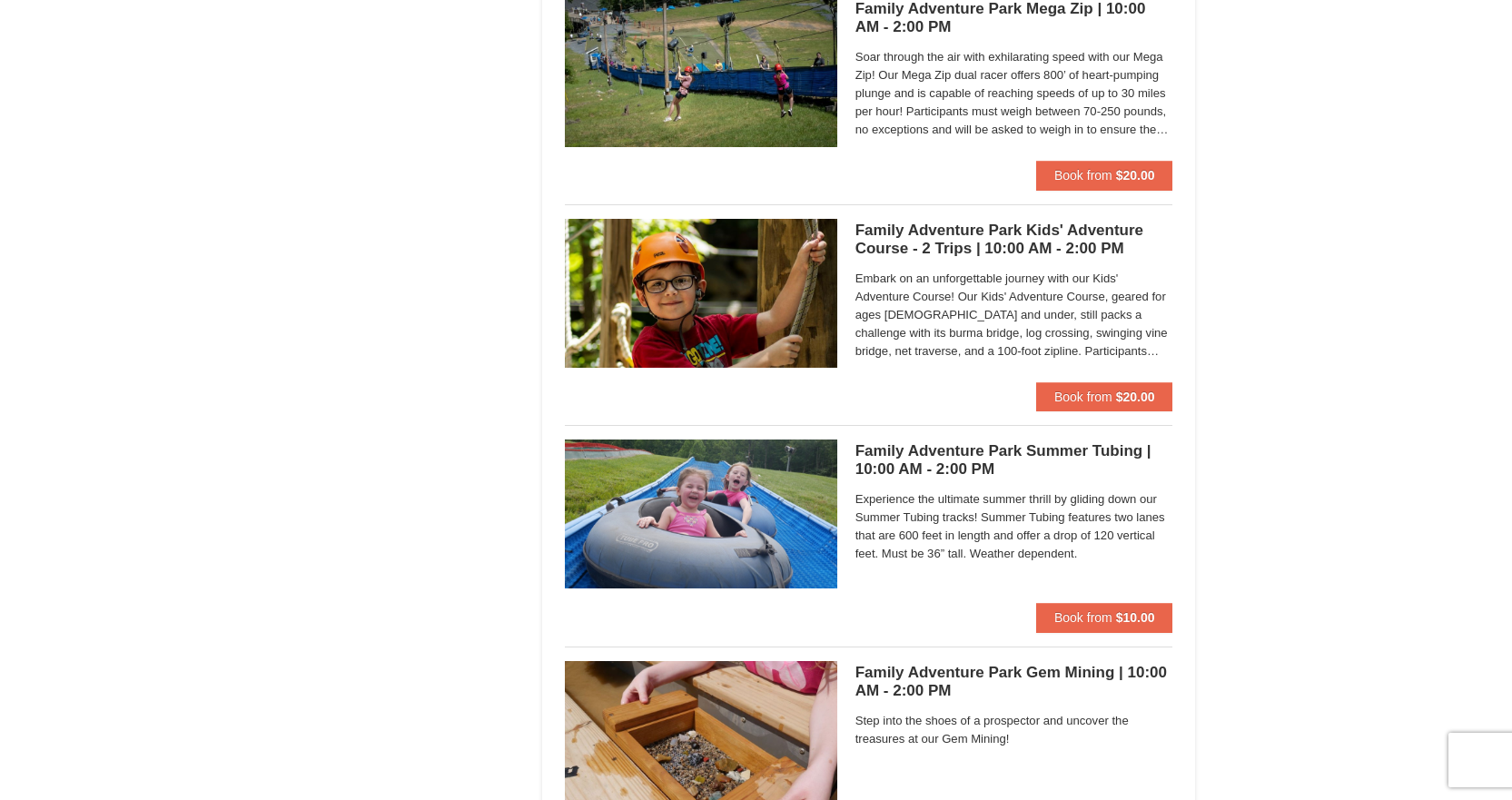
drag, startPoint x: 1133, startPoint y: 390, endPoint x: 1304, endPoint y: 321, distance: 184.4
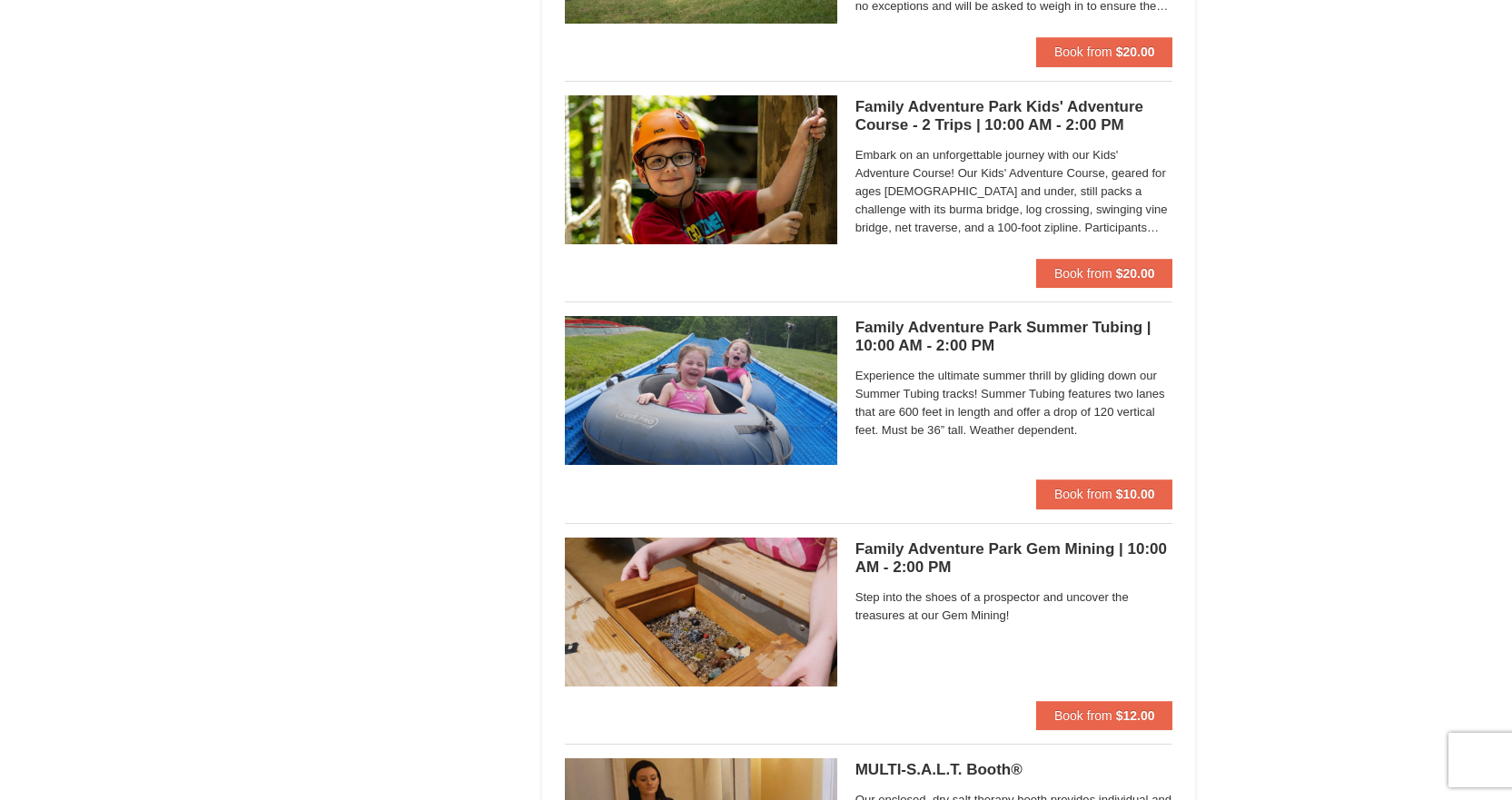
scroll to position [4269, 0]
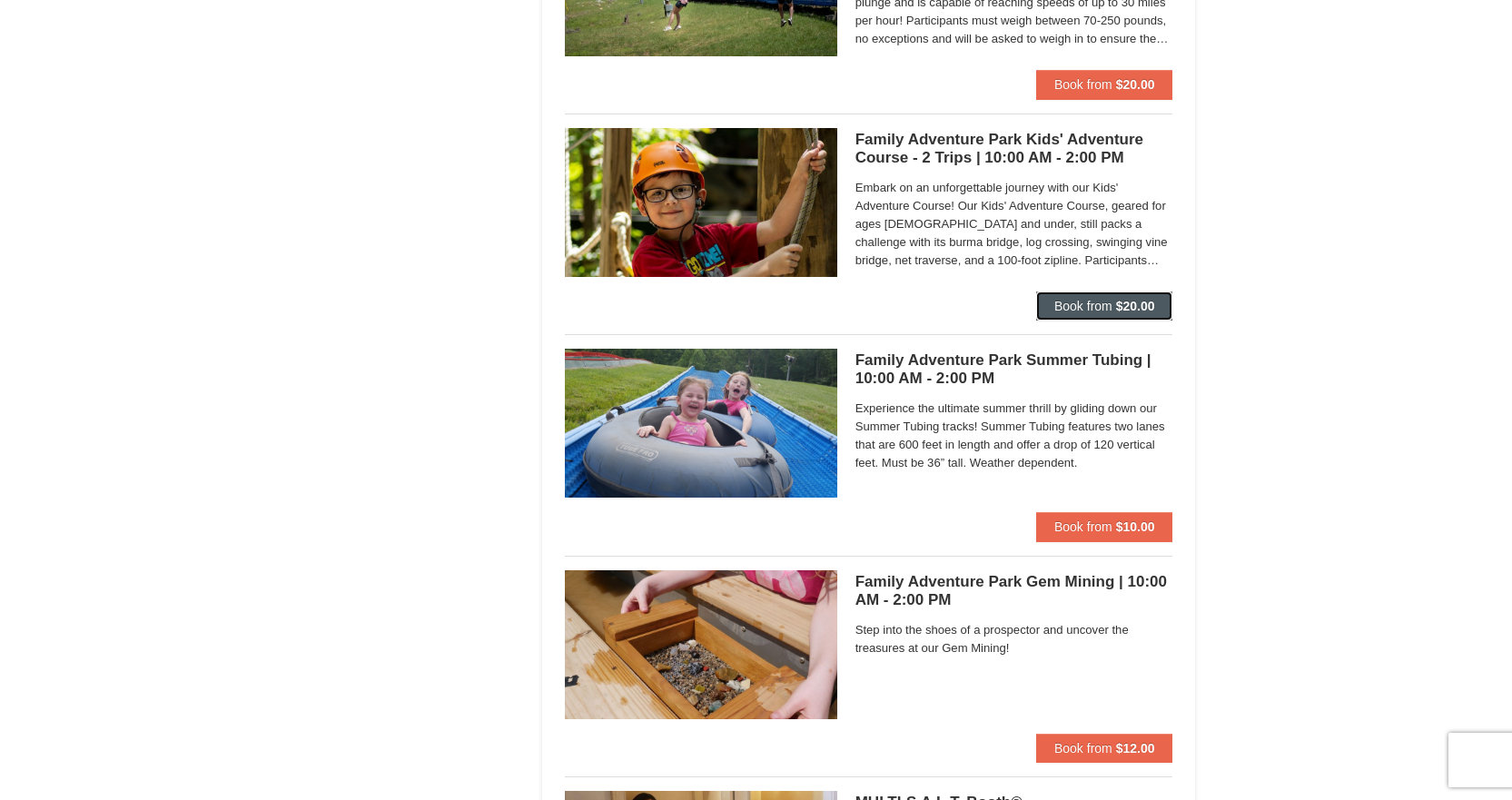
click at [1120, 308] on strong "$20.00" at bounding box center [1135, 305] width 39 height 15
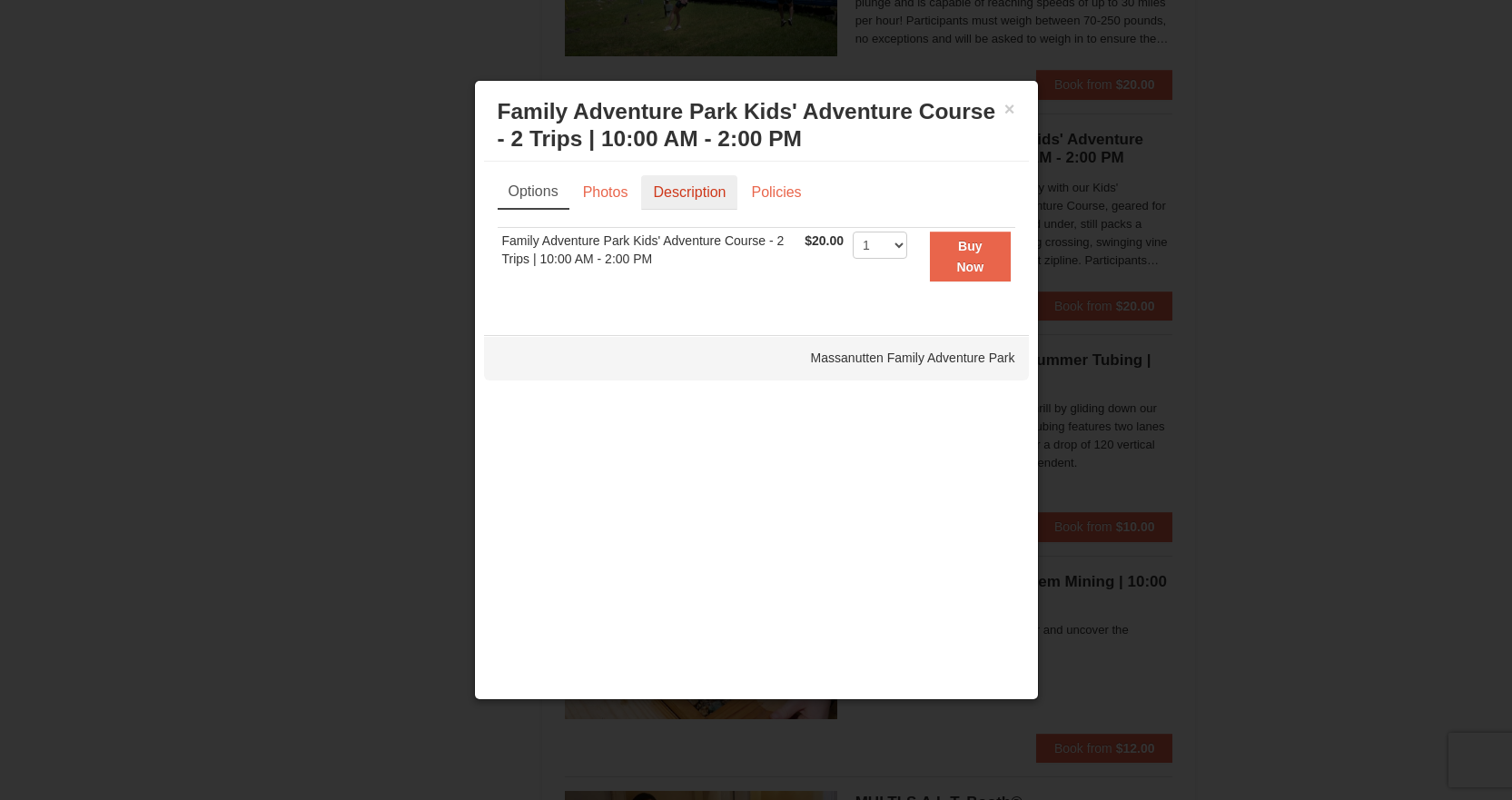
click at [685, 199] on link "Description" at bounding box center [689, 192] width 97 height 34
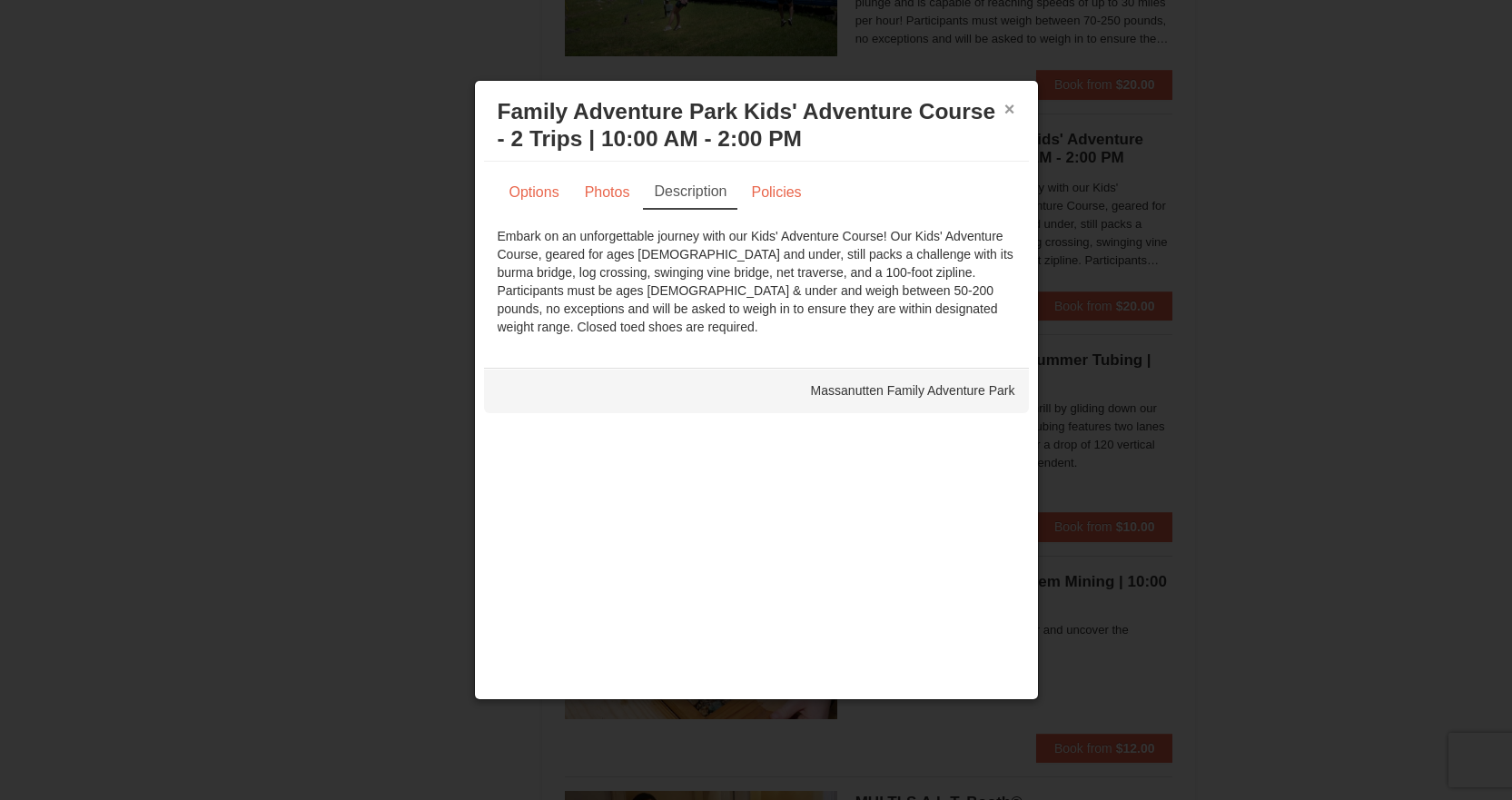
click at [1005, 112] on button "×" at bounding box center [1010, 108] width 11 height 19
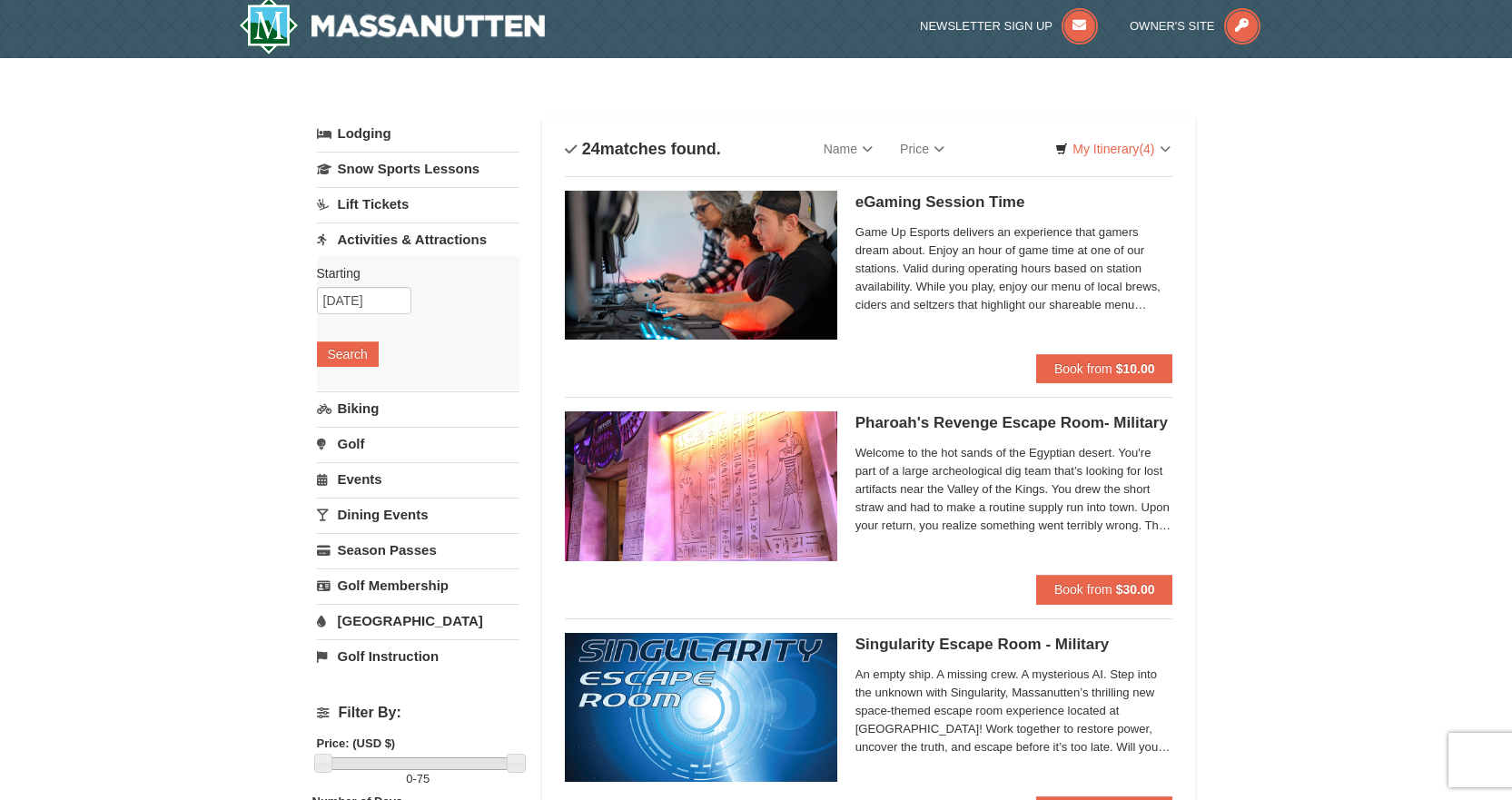
scroll to position [0, 0]
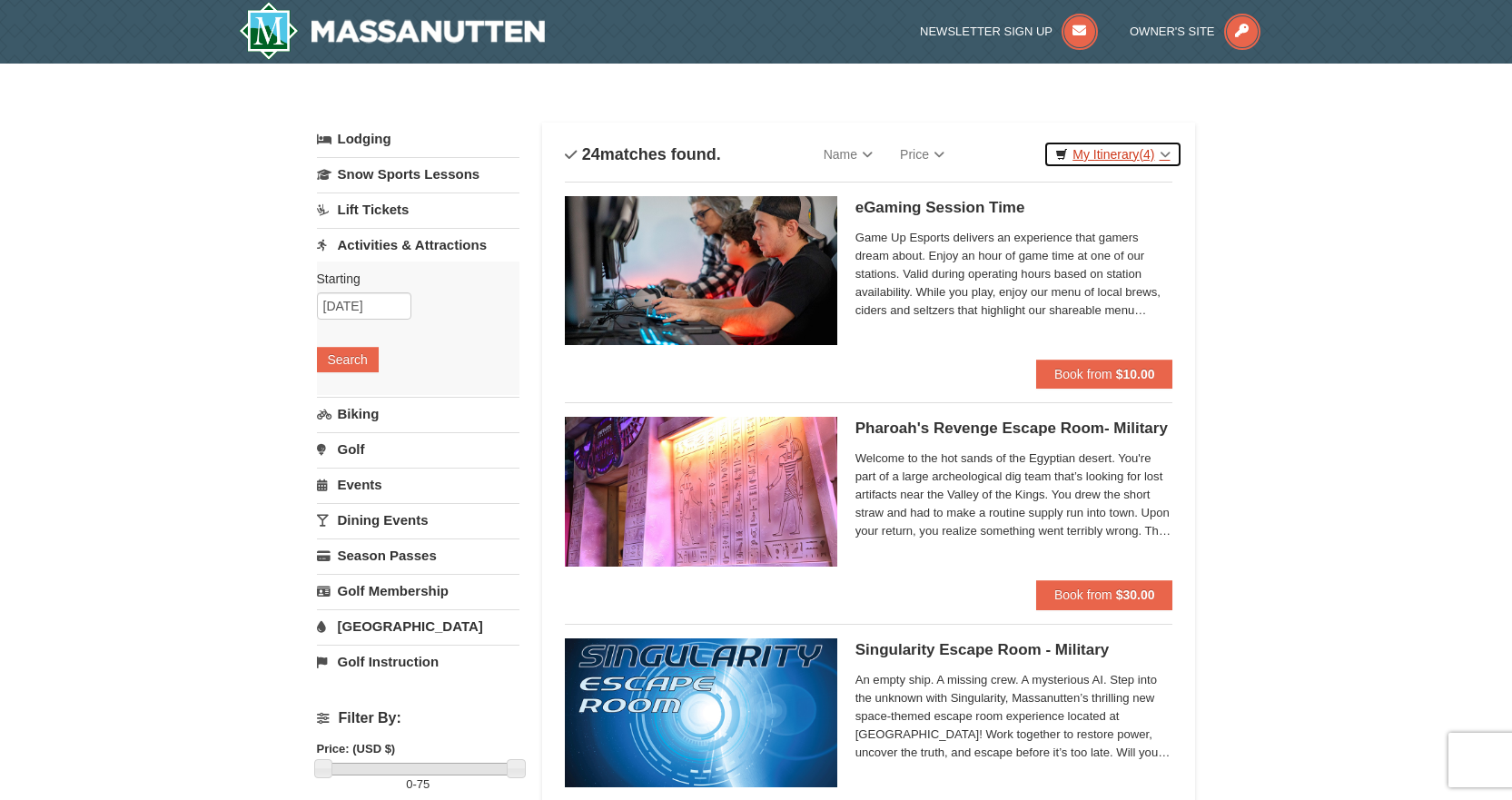
click at [1100, 146] on link "My Itinerary (4)" at bounding box center [1113, 154] width 139 height 27
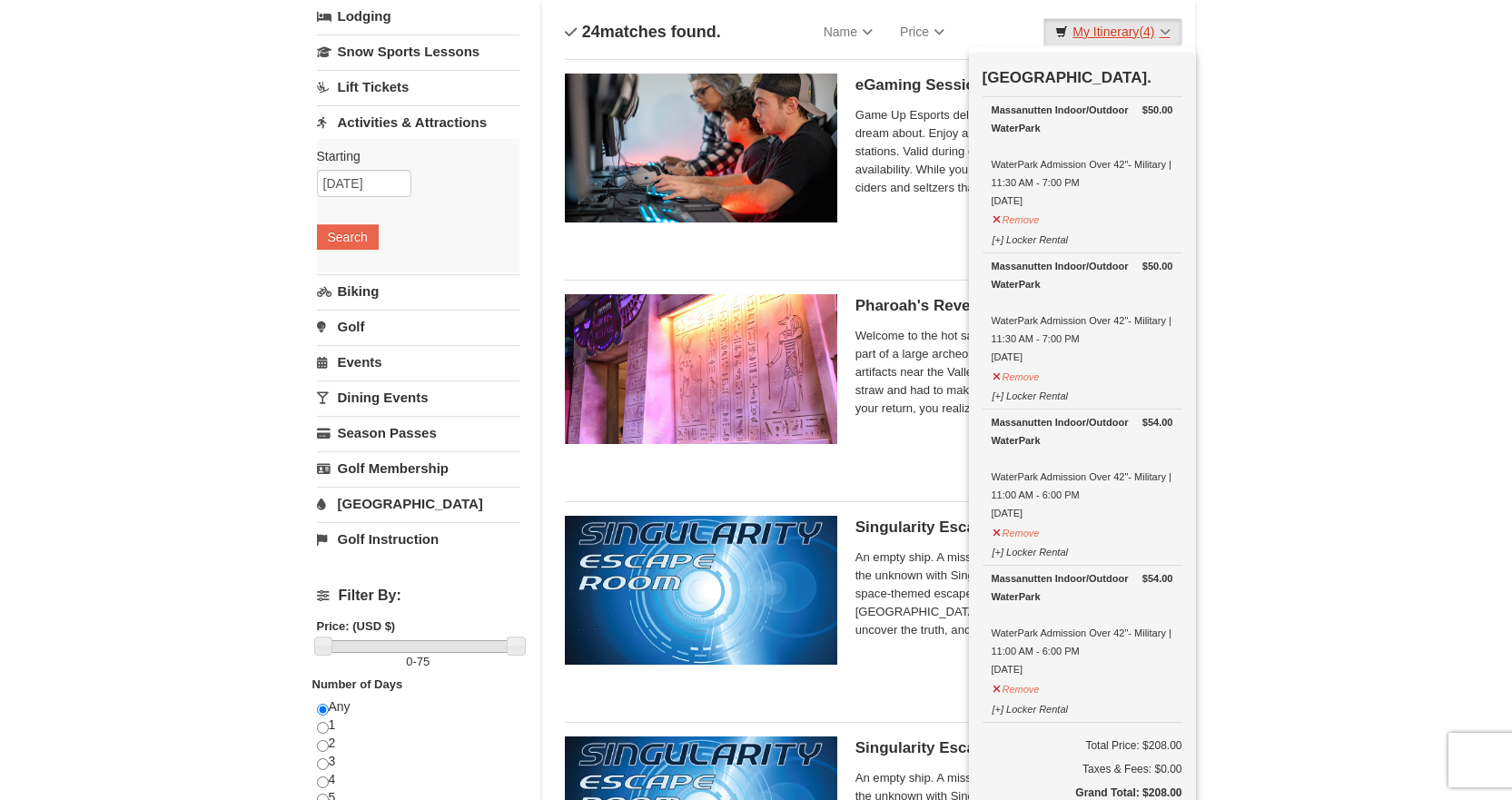
scroll to position [272, 0]
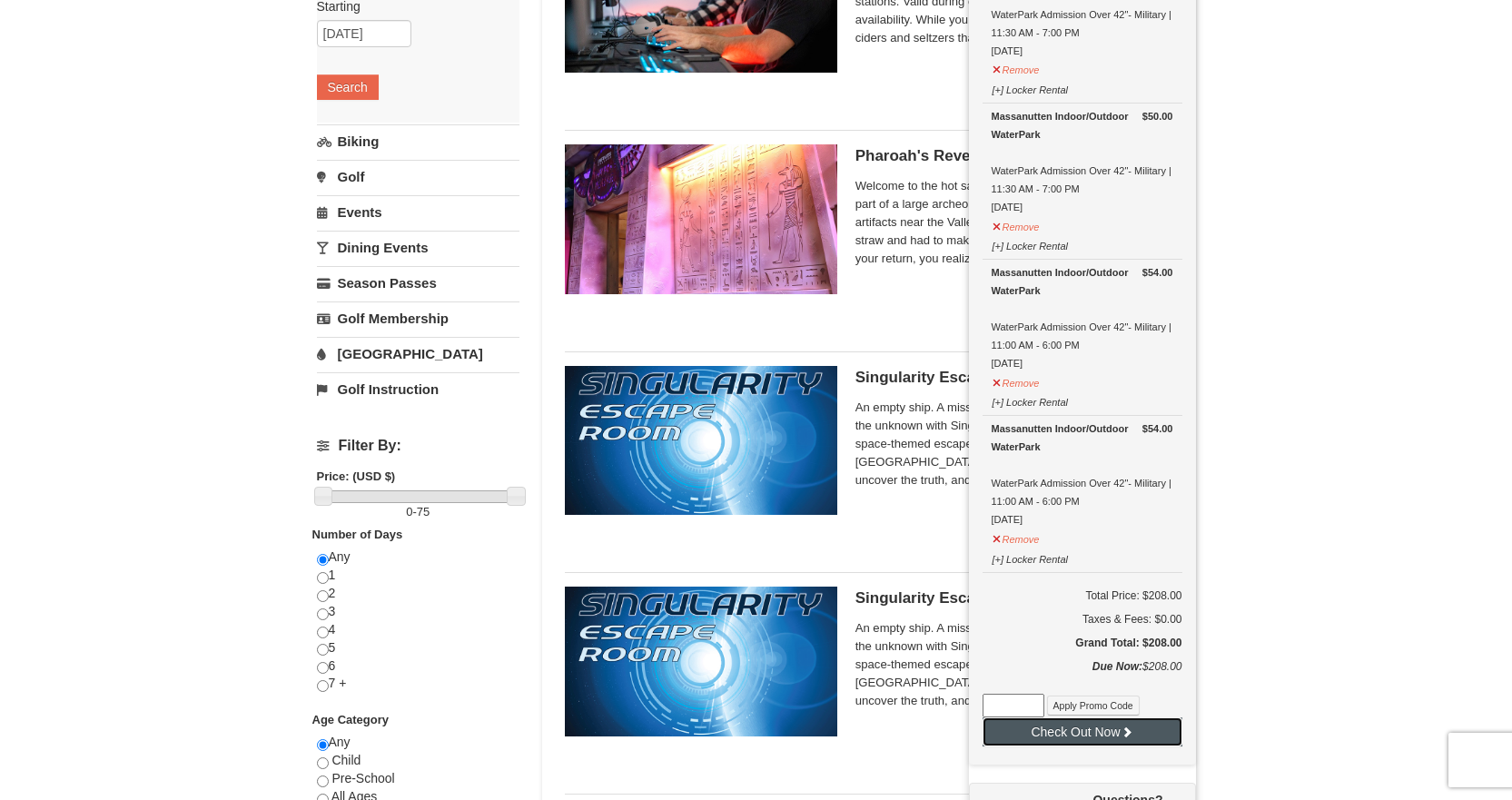
click at [1136, 737] on button "Check Out Now" at bounding box center [1082, 733] width 200 height 29
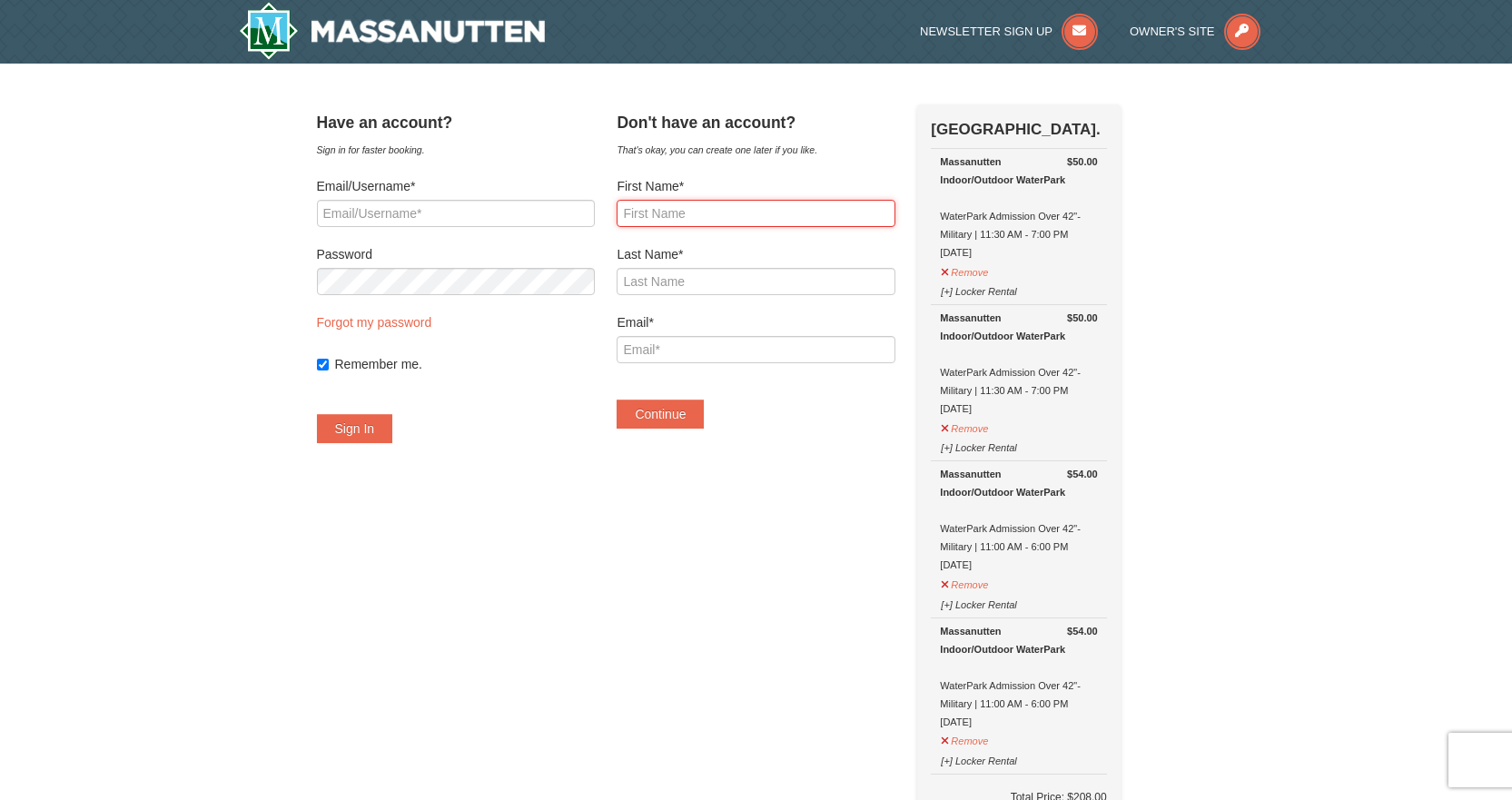
click at [813, 211] on input "First Name*" at bounding box center [755, 214] width 278 height 27
type input "John"
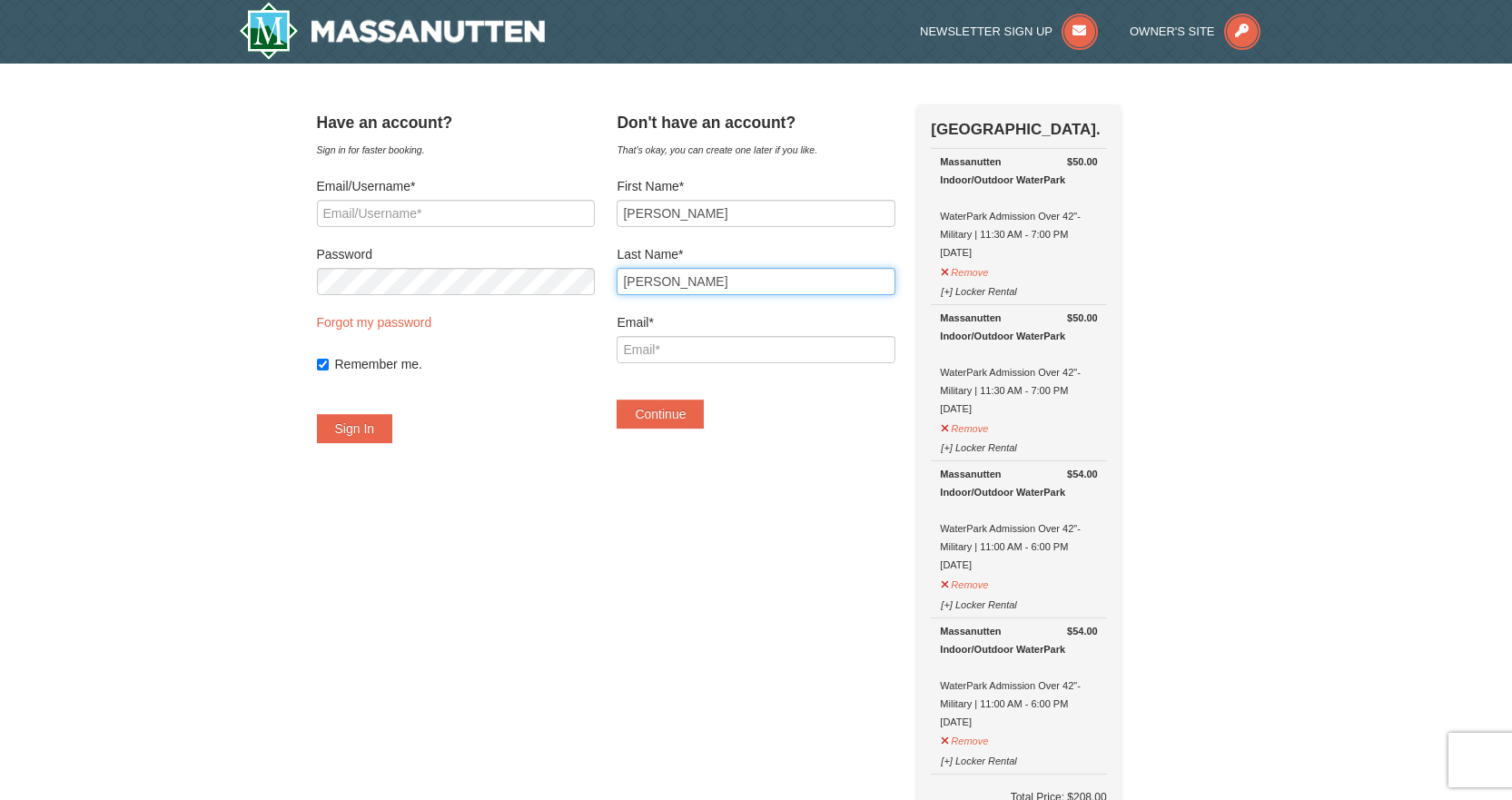
type input "Morgan"
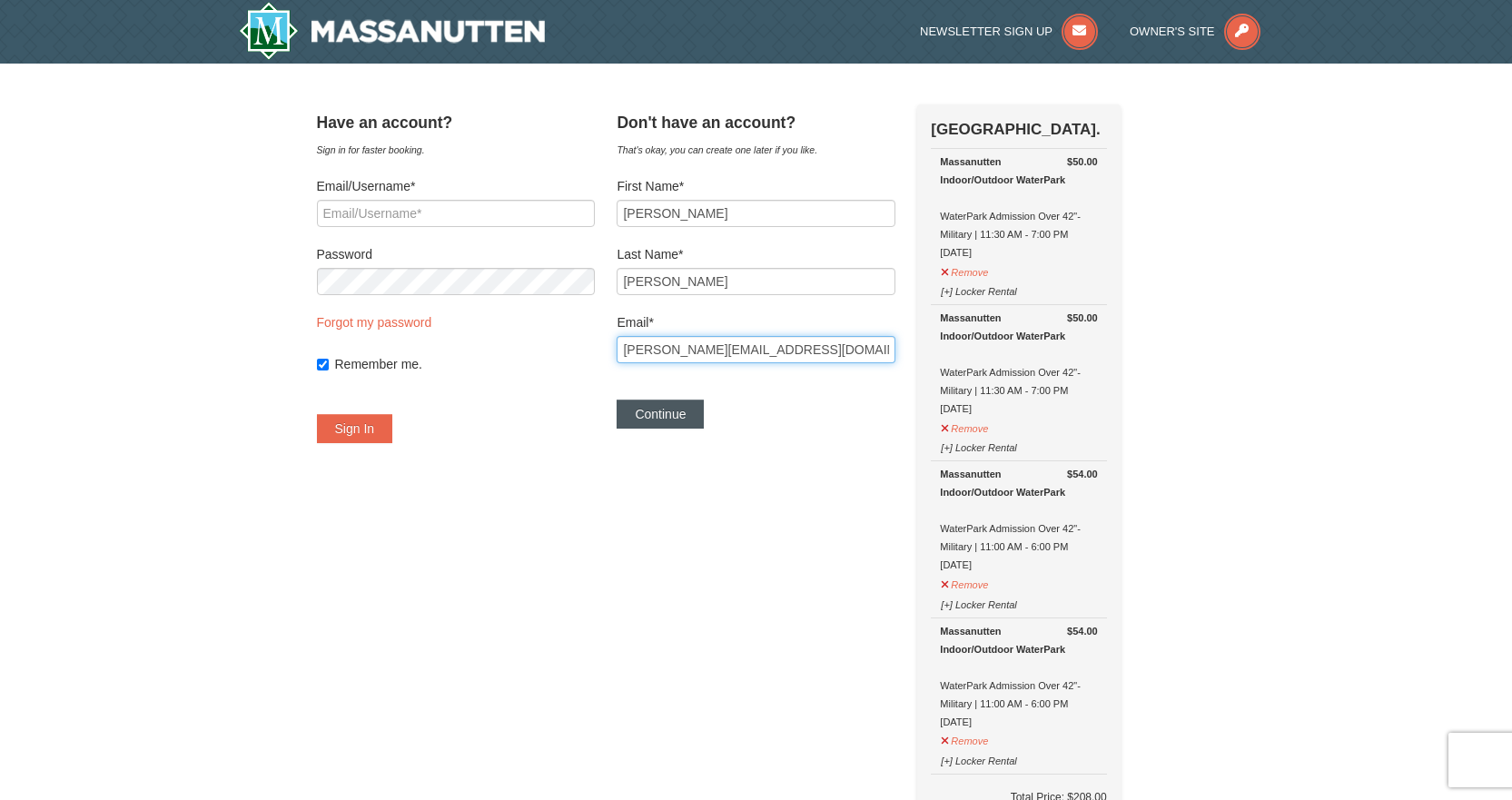
type input "john.r.morgan24@gmail.com"
click at [678, 404] on button "Continue" at bounding box center [659, 415] width 87 height 29
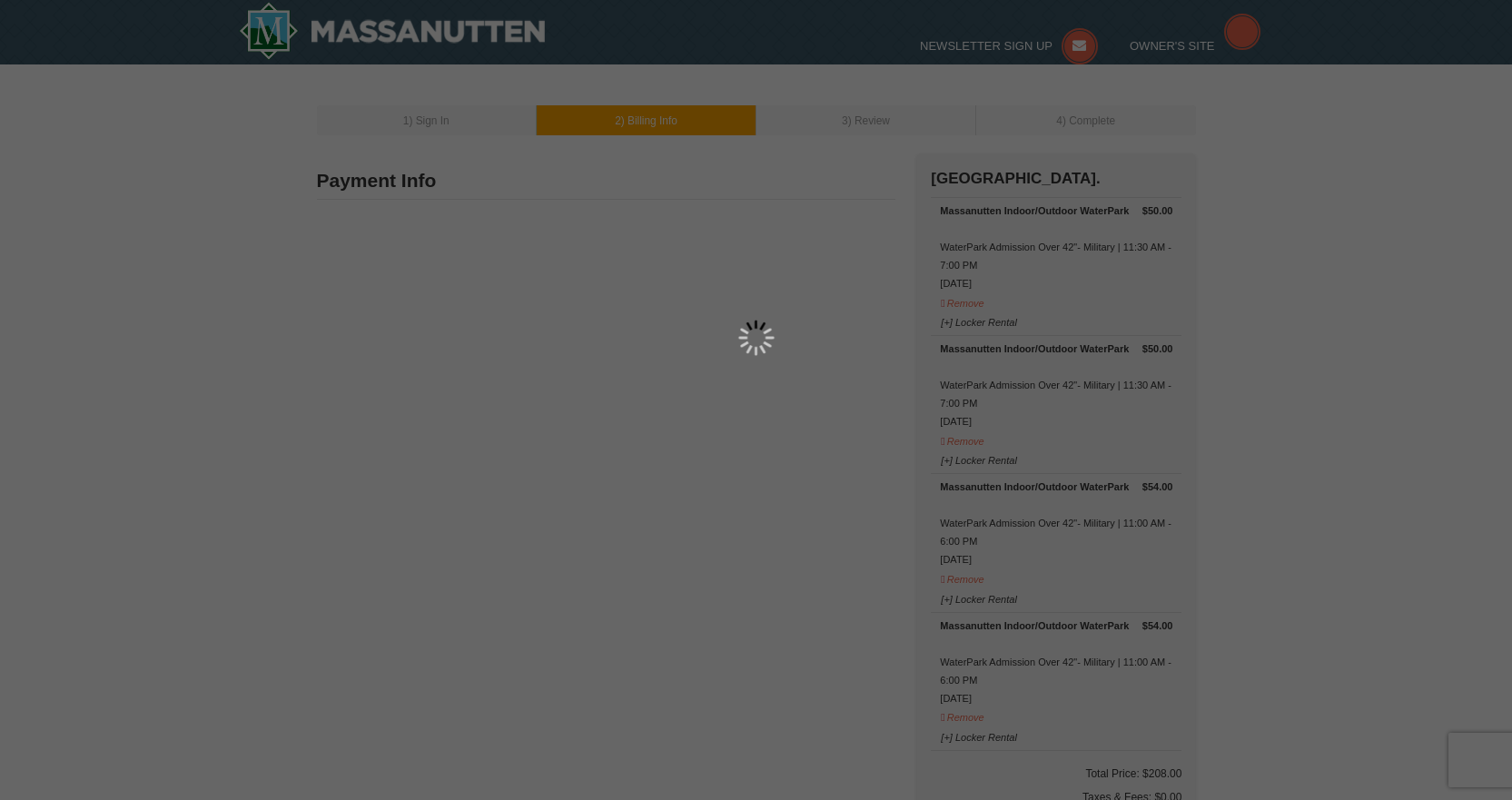
type input "[PERSON_NAME]"
type input "[PERSON_NAME][EMAIL_ADDRESS][DOMAIN_NAME]"
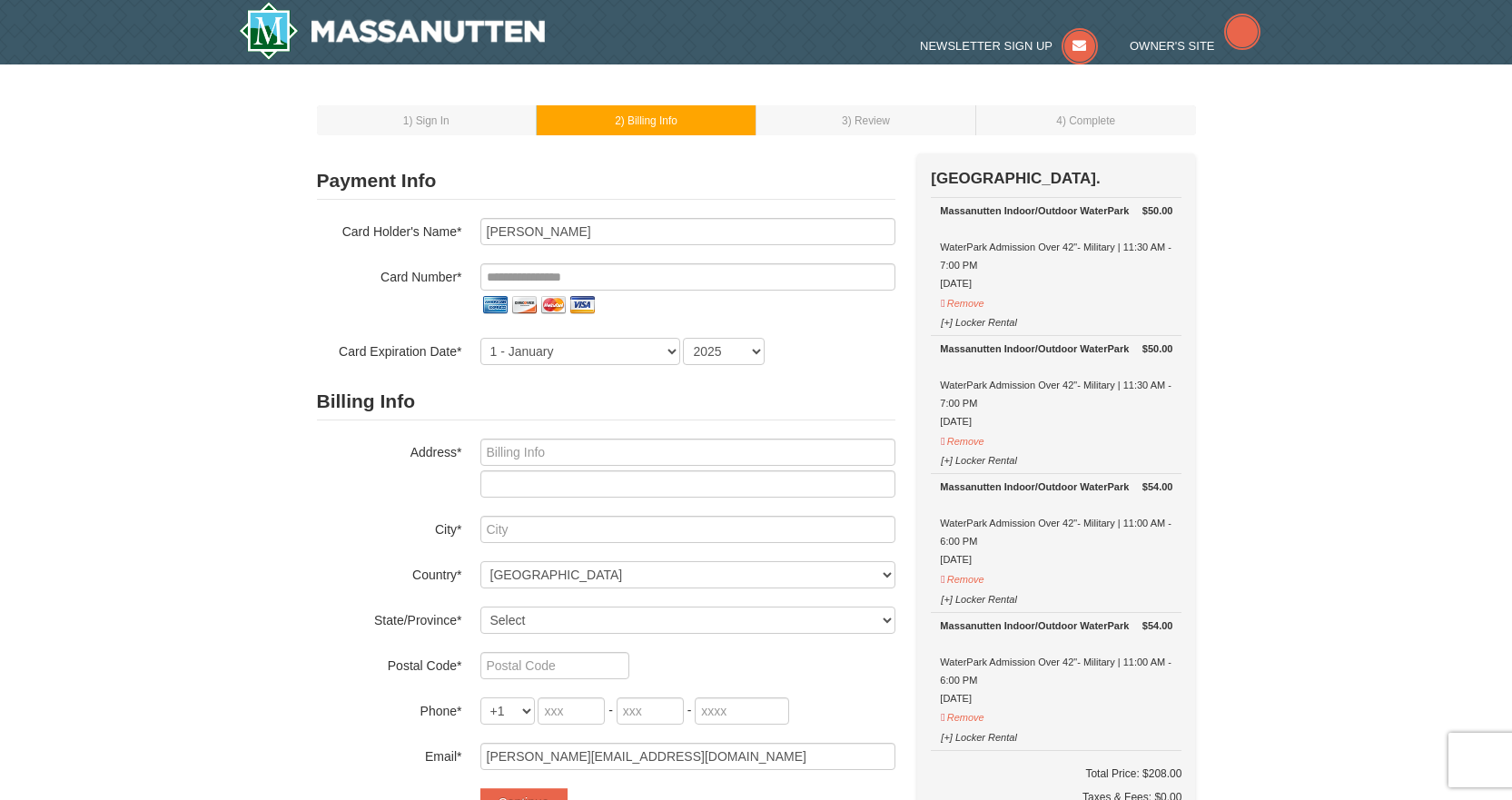
select select "9"
click at [611, 269] on input "tel" at bounding box center [688, 277] width 415 height 27
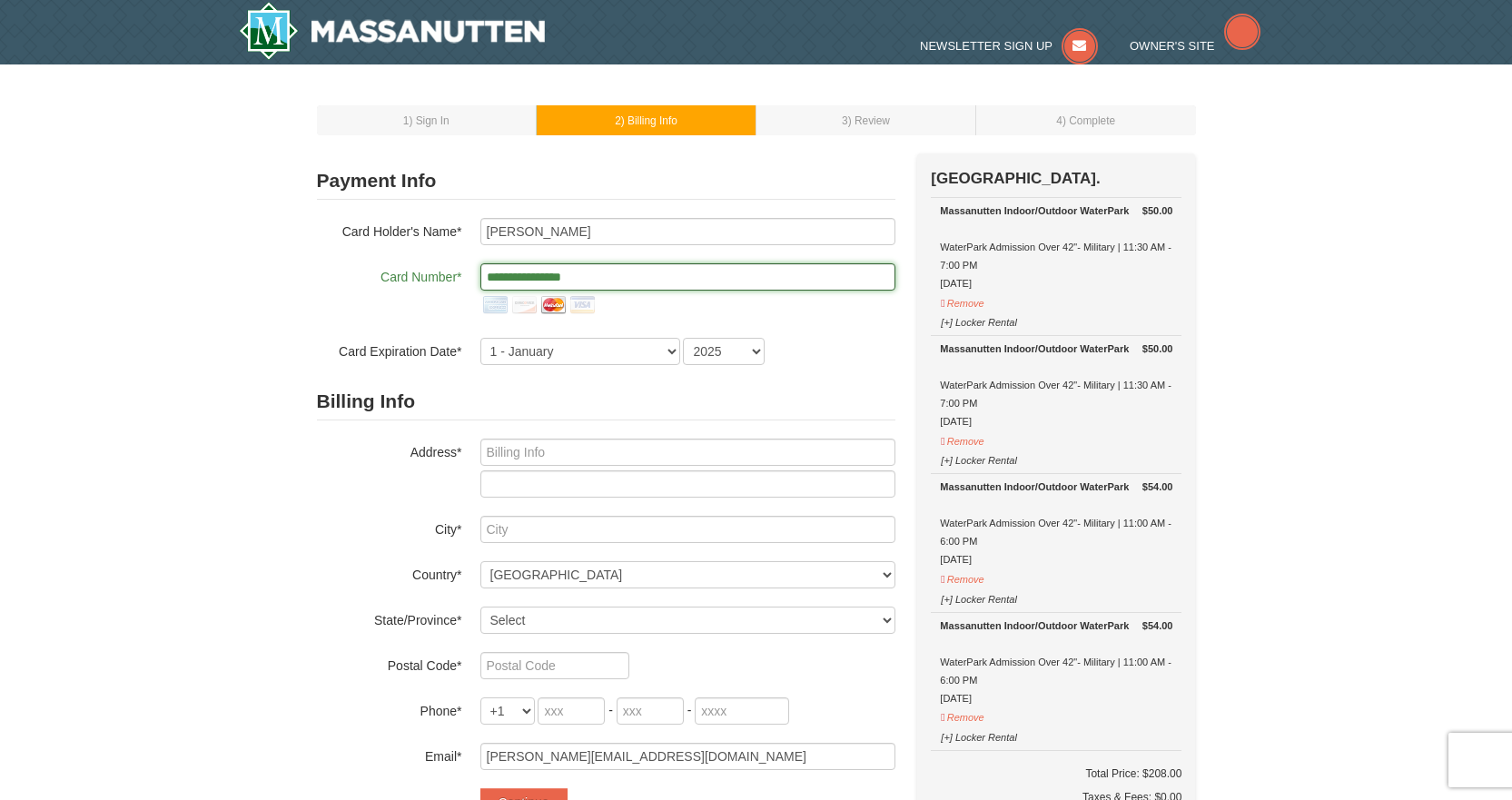
type input "**********"
click at [617, 355] on select "1 - [DATE] - [DATE] - [DATE] - [DATE] - [DATE] - [DATE] - [DATE] - [DATE] - [DA…" at bounding box center [580, 351] width 200 height 27
select select "11"
click at [481, 338] on select "1 - [DATE] - [DATE] - [DATE] - [DATE] - [DATE] - [DATE] - [DATE] - [DATE] - [DA…" at bounding box center [580, 351] width 200 height 27
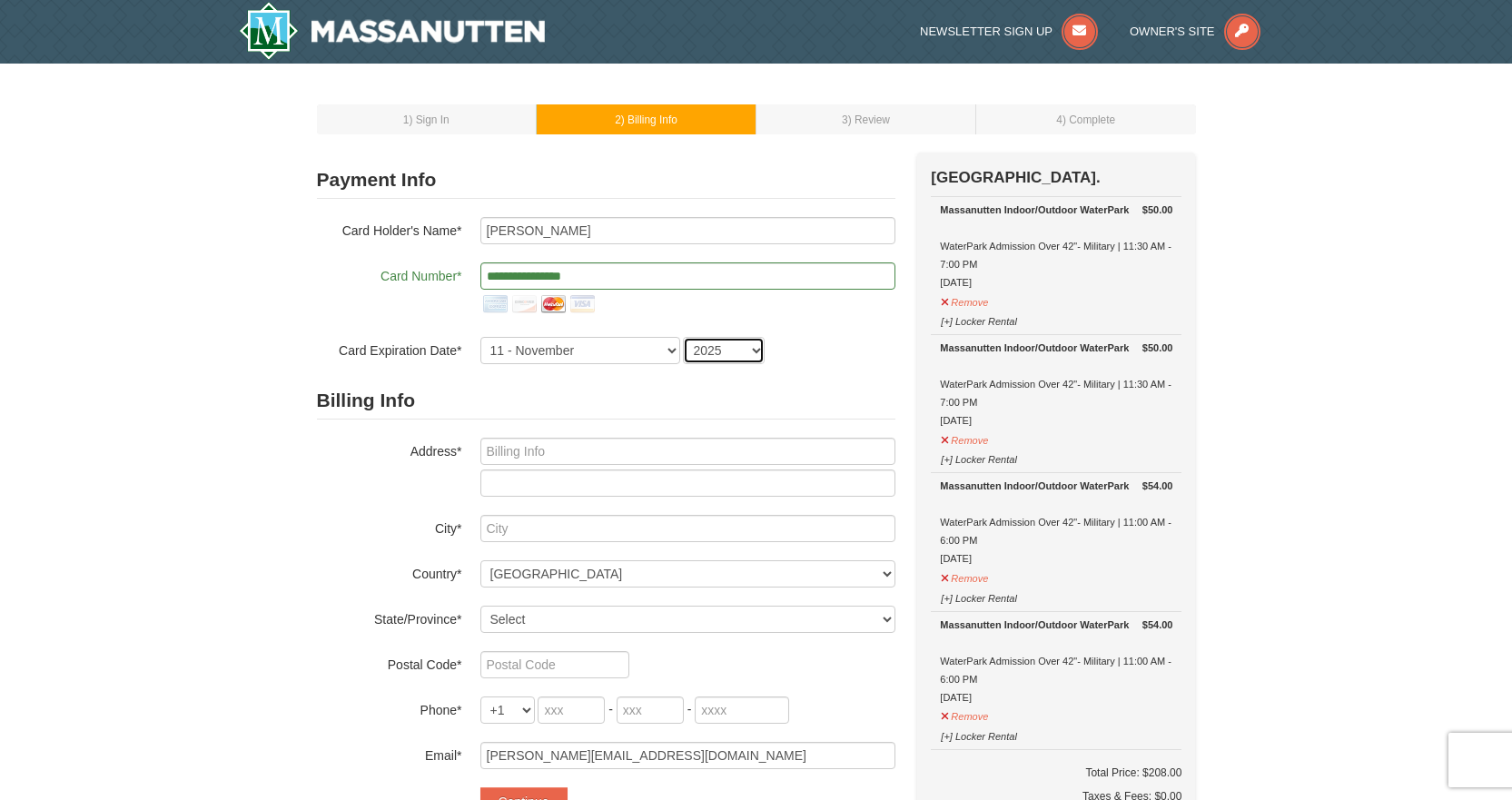
click at [731, 349] on select "2025 2026 2027 2028 2029 2030 2031 2032 2033 2034" at bounding box center [724, 350] width 82 height 27
select select "2029"
click at [683, 337] on select "2025 2026 2027 2028 2029 2030 2031 2032 2033 2034" at bounding box center [724, 350] width 82 height 27
click at [654, 446] on input "text" at bounding box center [688, 452] width 415 height 27
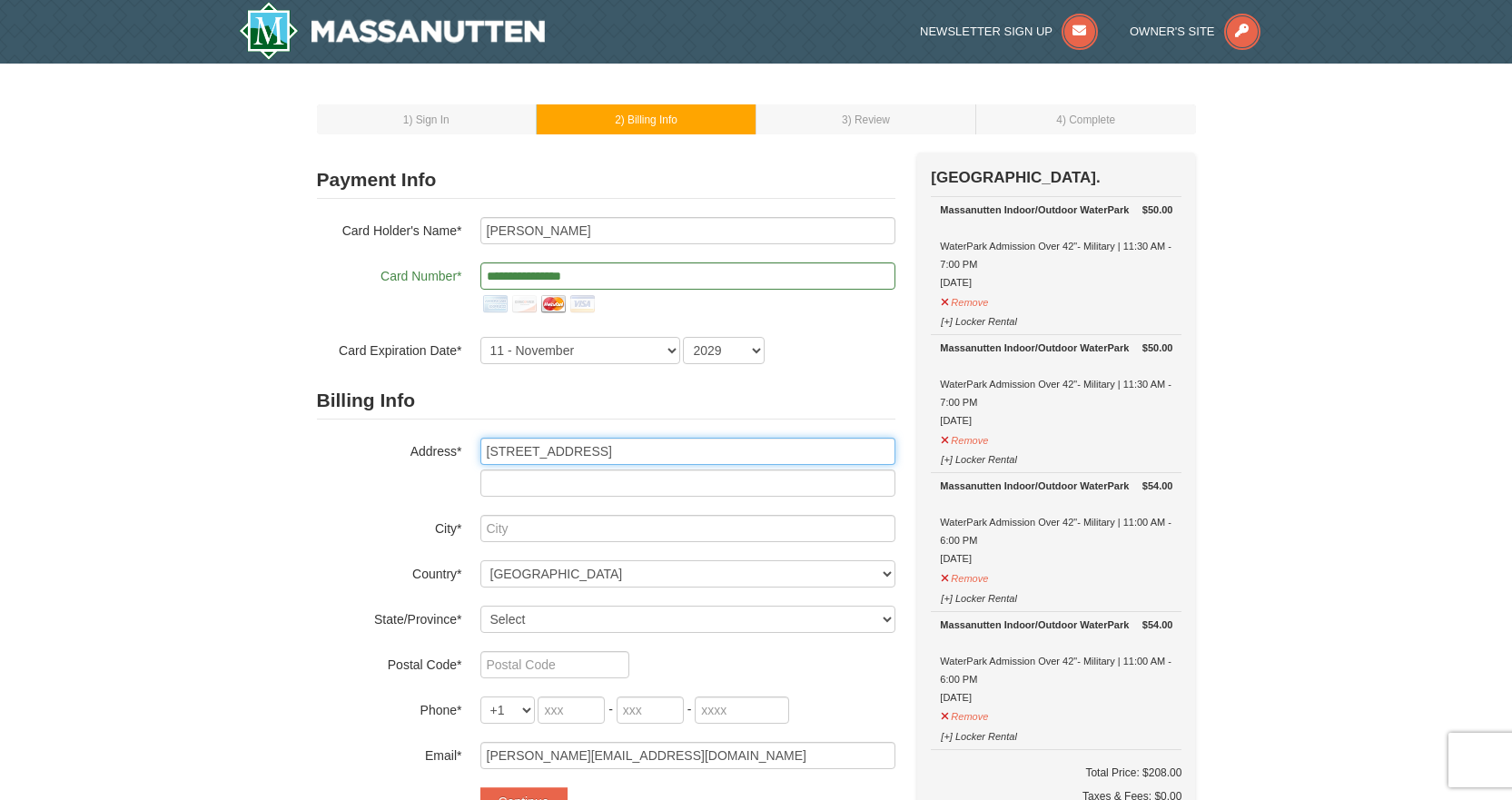
type input "[STREET_ADDRESS]"
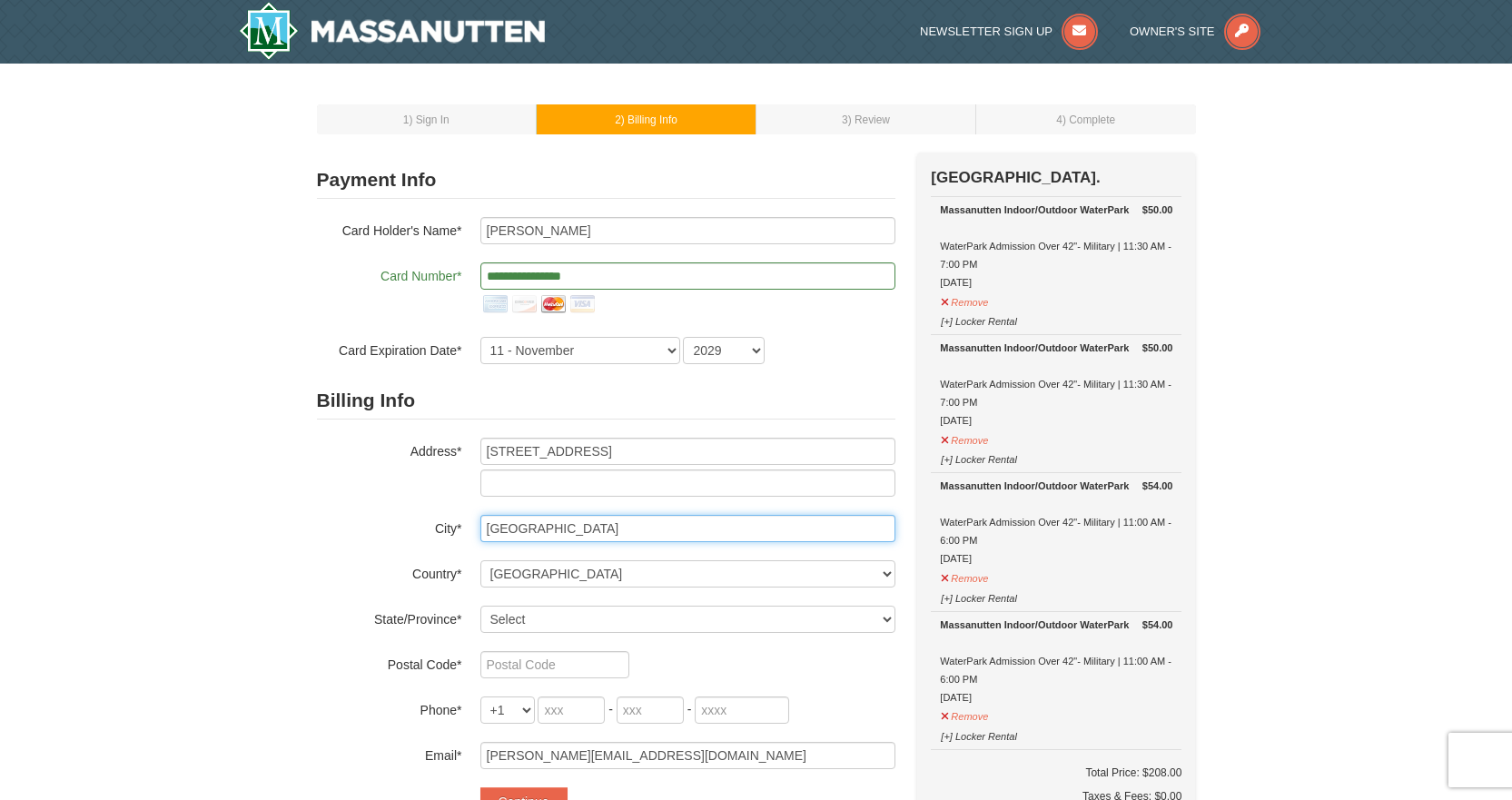
type input "[GEOGRAPHIC_DATA]"
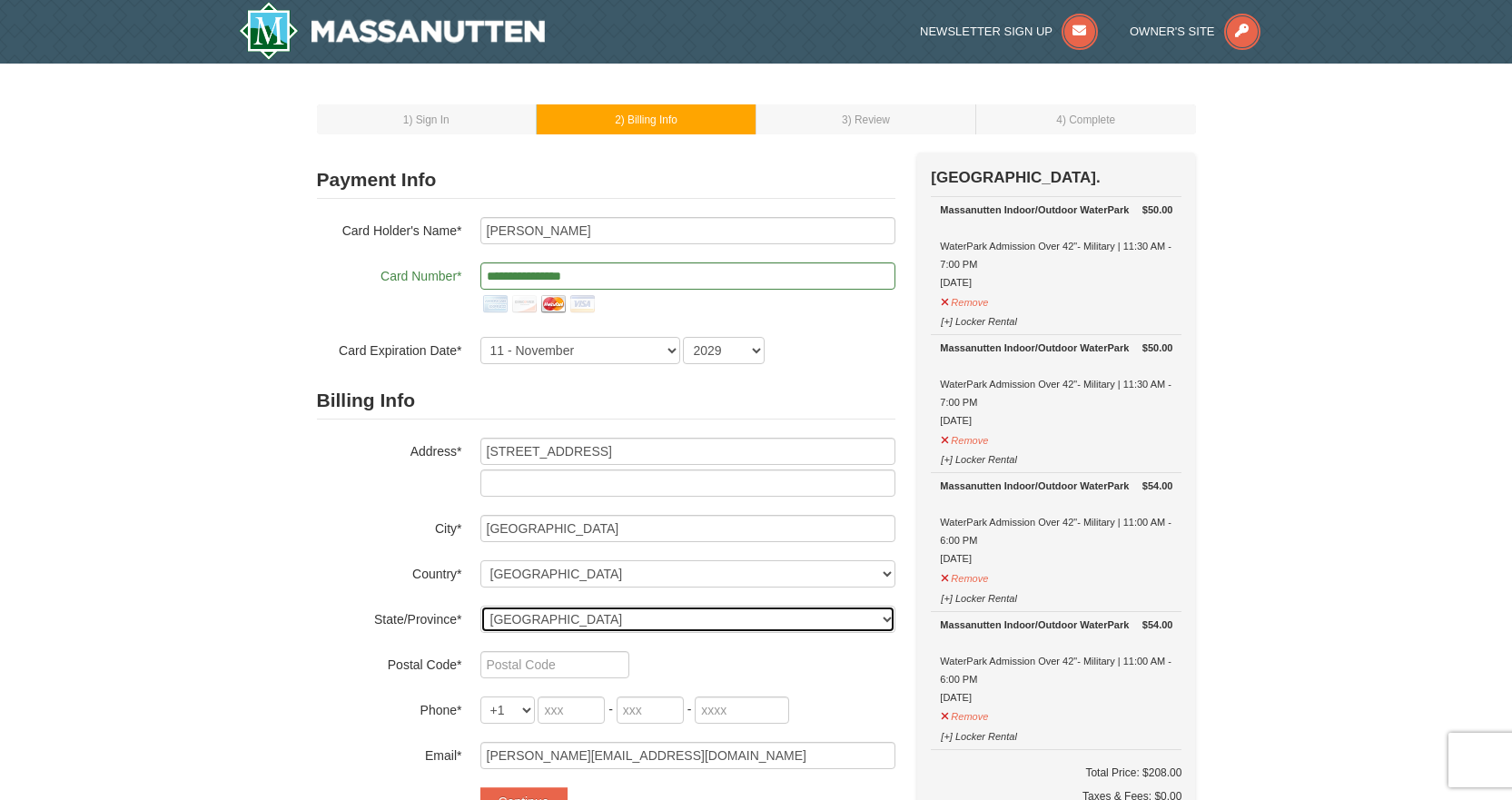
select select "VA"
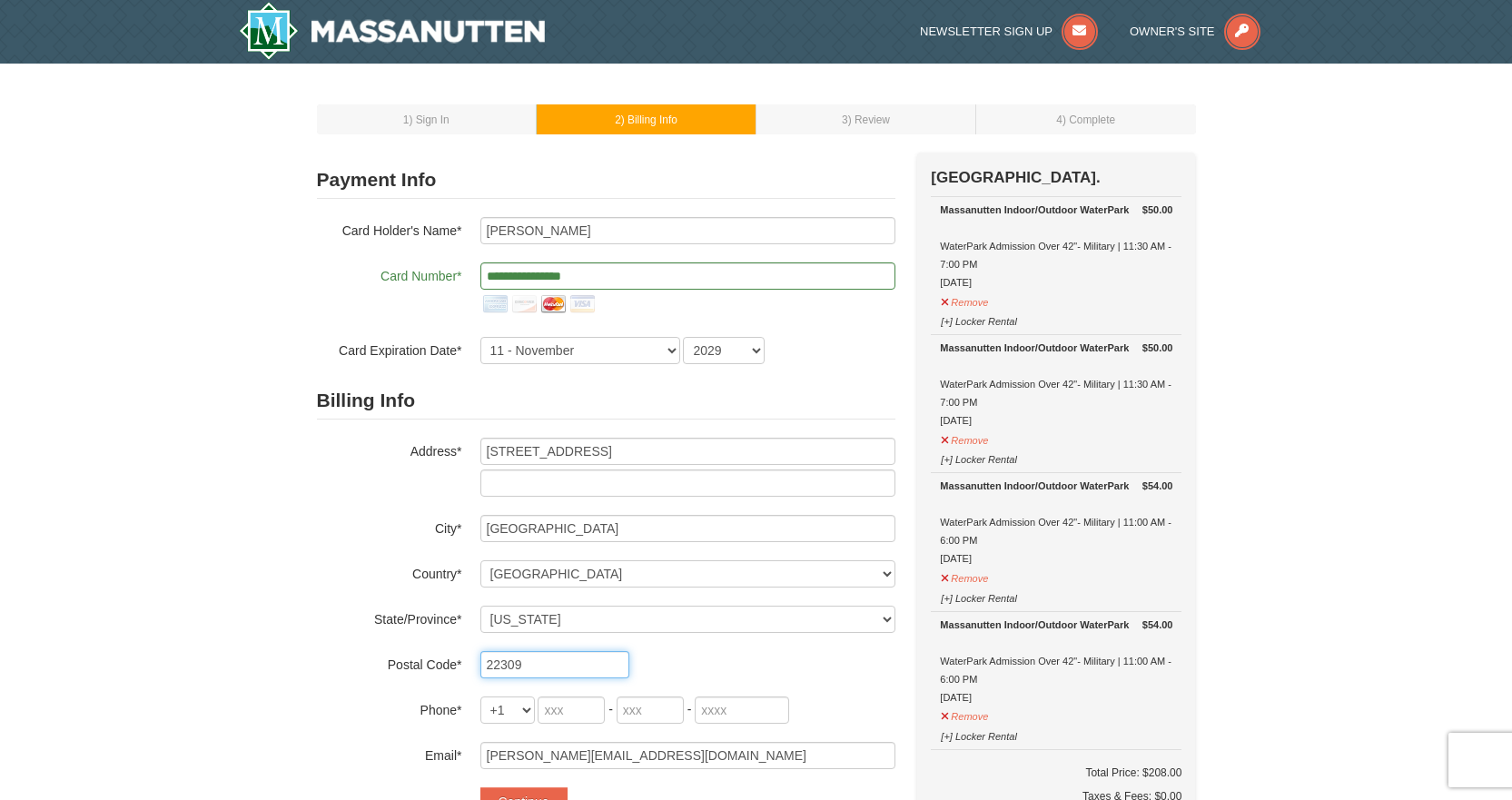
type input "22309"
type input "734"
type input "516"
type input "3912"
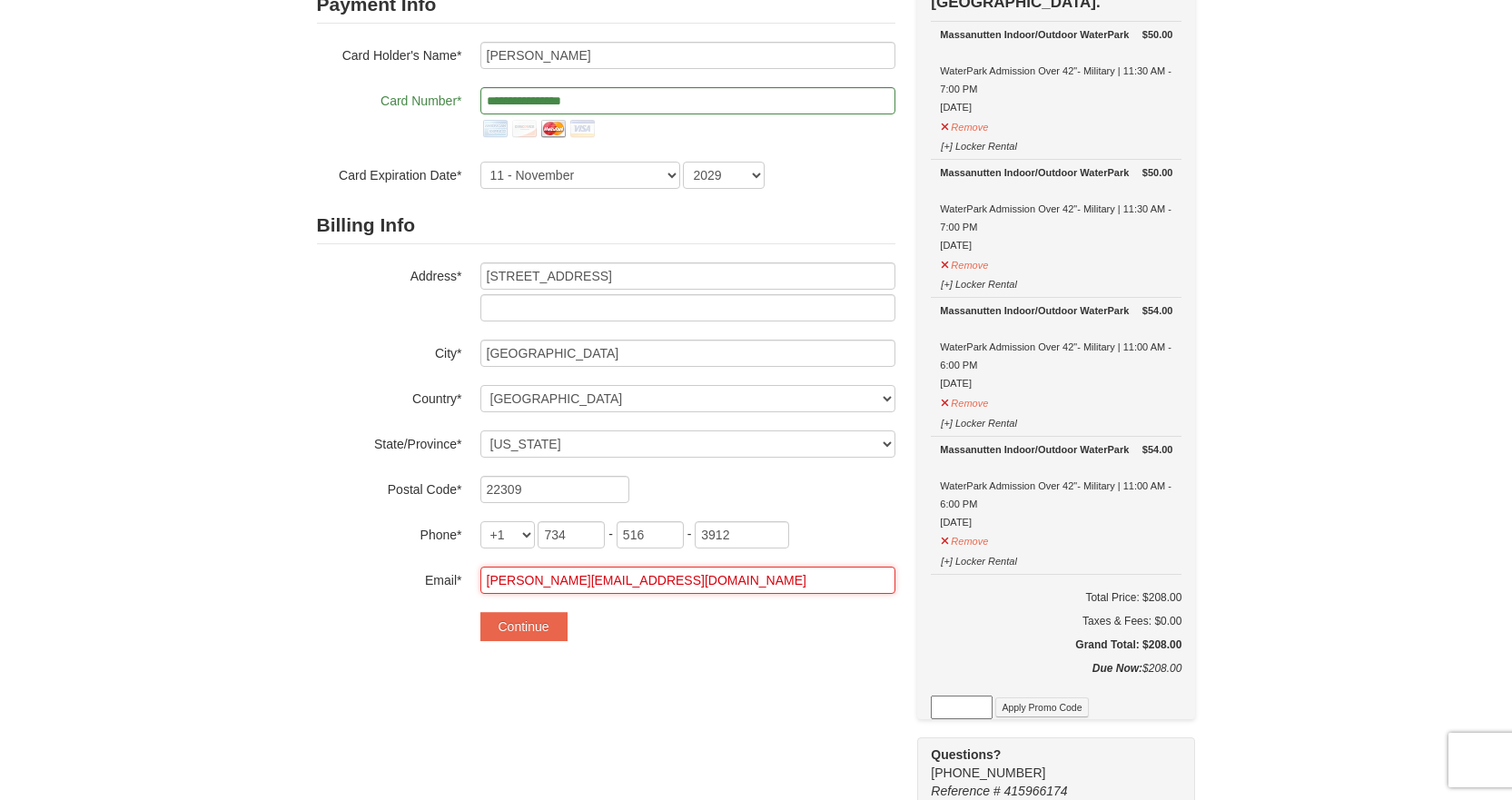
scroll to position [181, 0]
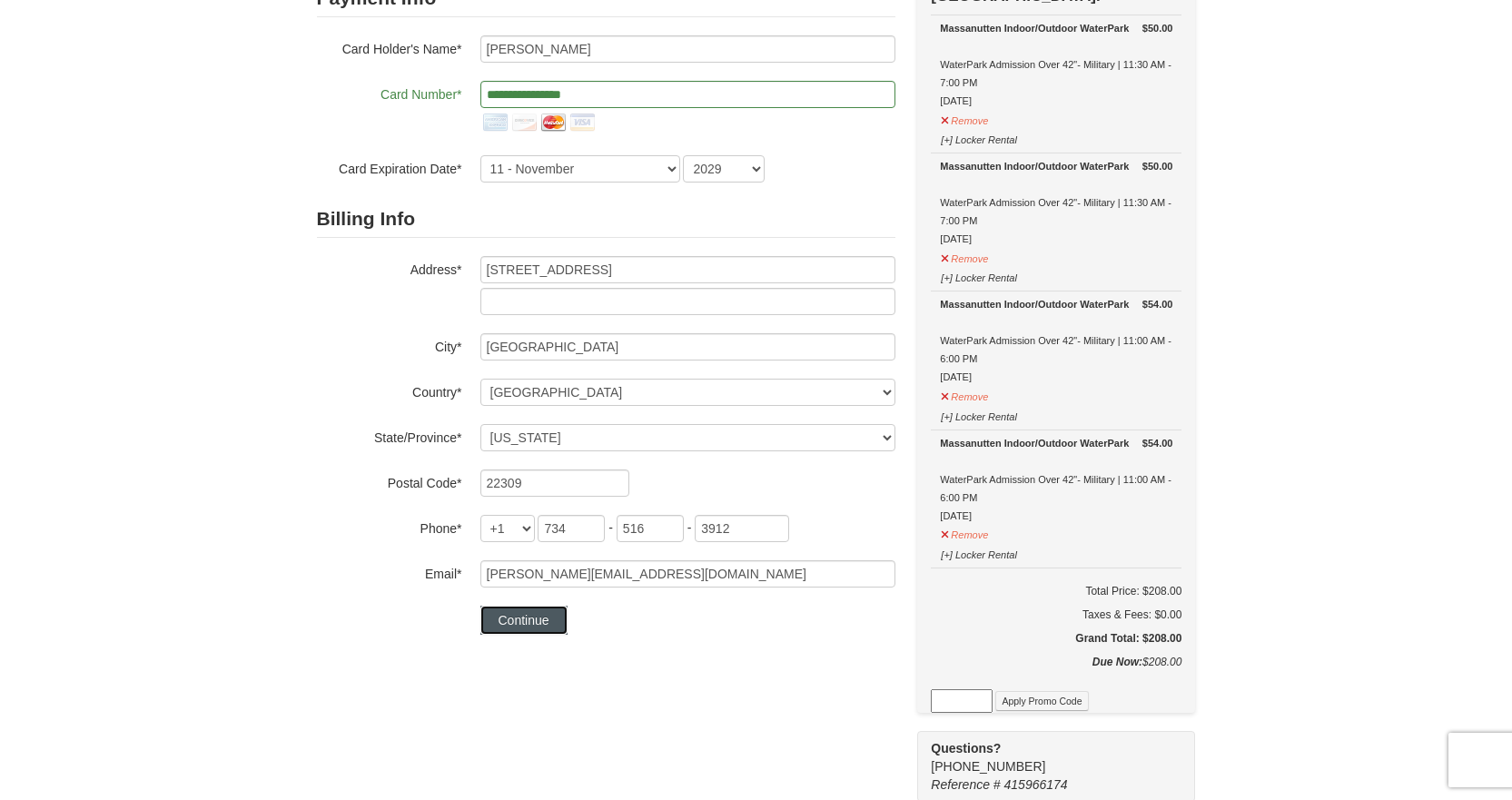
click at [537, 618] on button "Continue" at bounding box center [524, 620] width 87 height 29
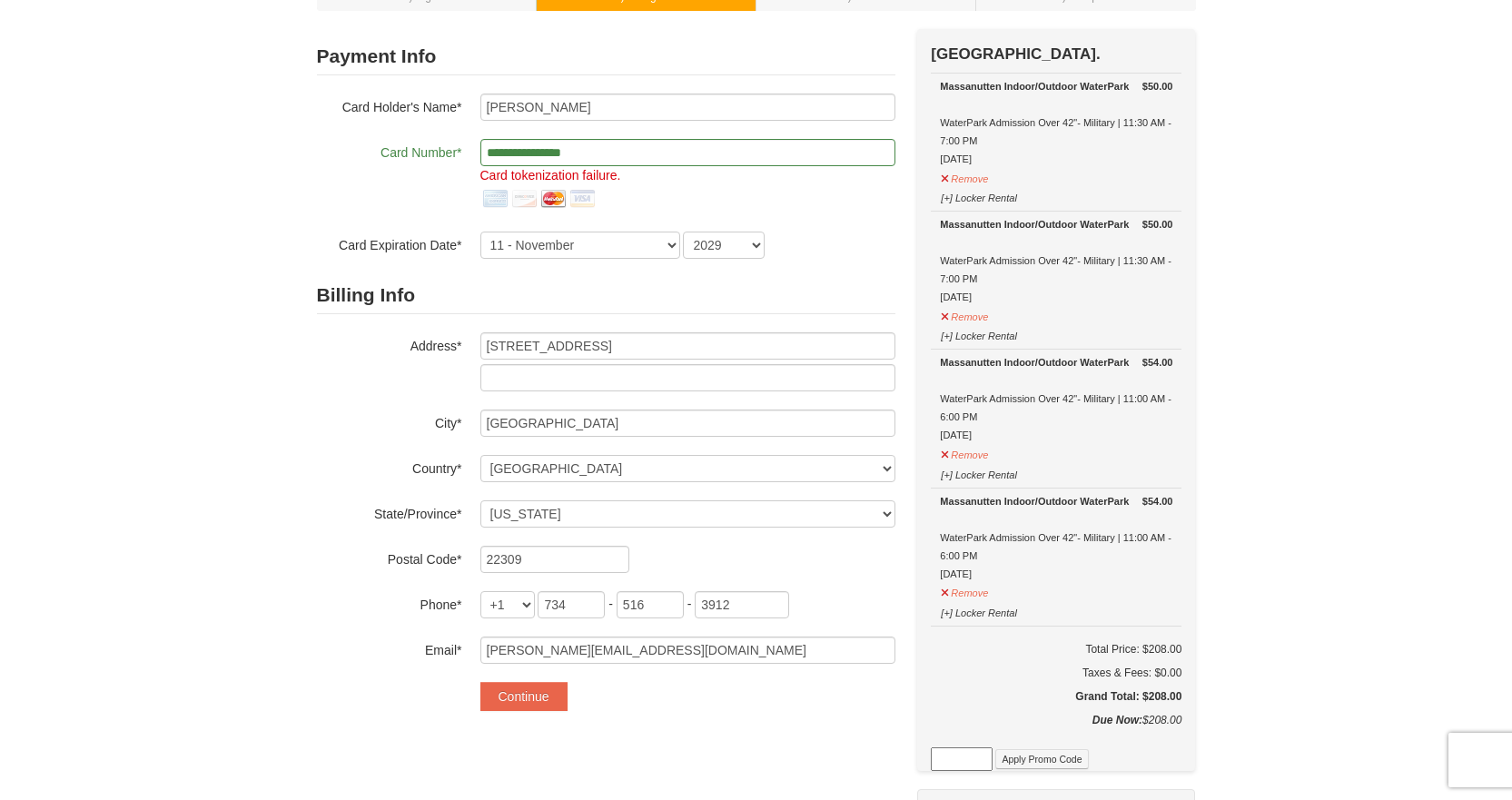
scroll to position [91, 0]
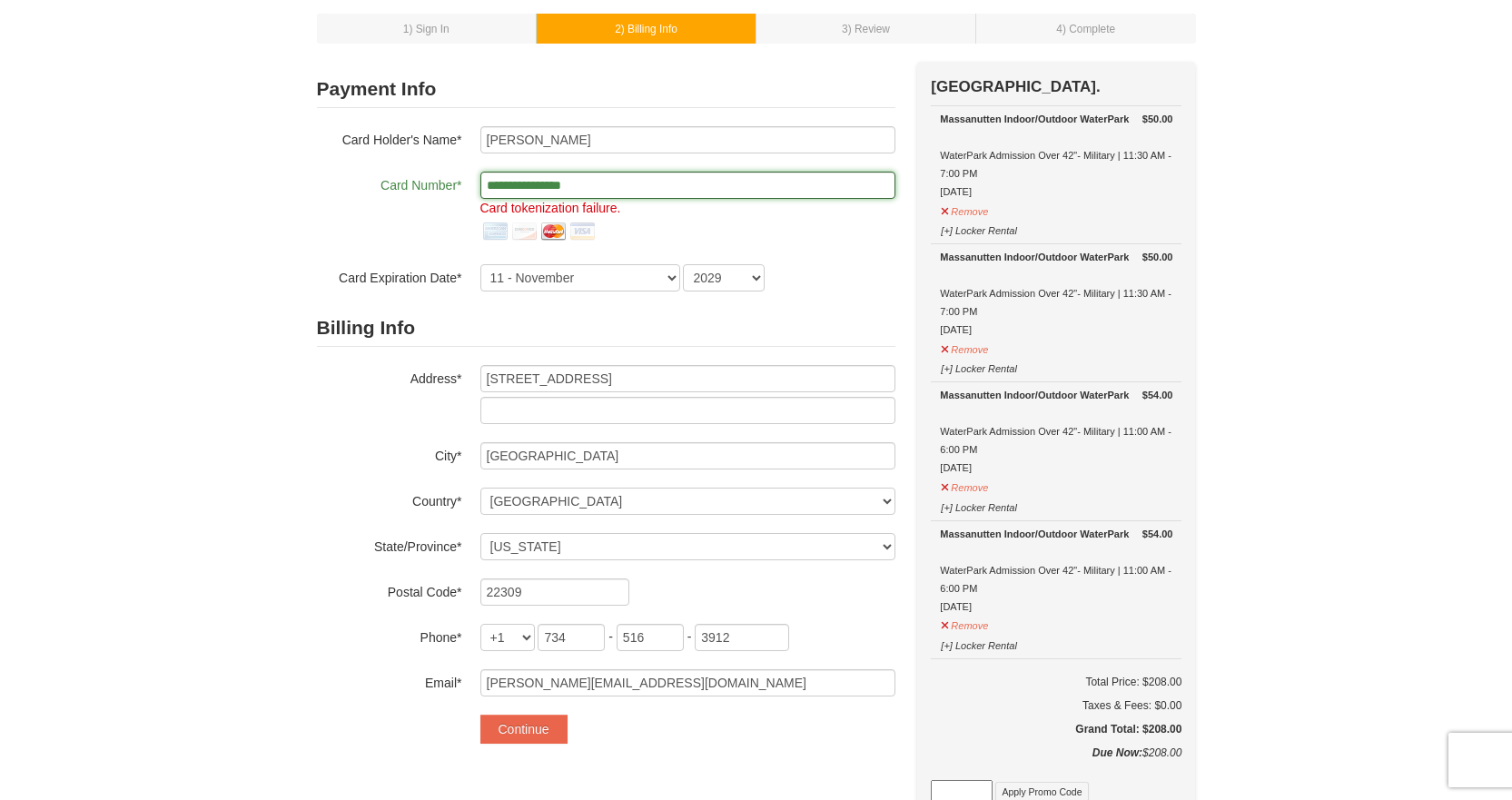
click at [520, 182] on input "**********" at bounding box center [688, 185] width 415 height 27
click at [516, 180] on input "**********" at bounding box center [688, 185] width 415 height 27
click at [573, 184] on input "**********" at bounding box center [688, 185] width 415 height 27
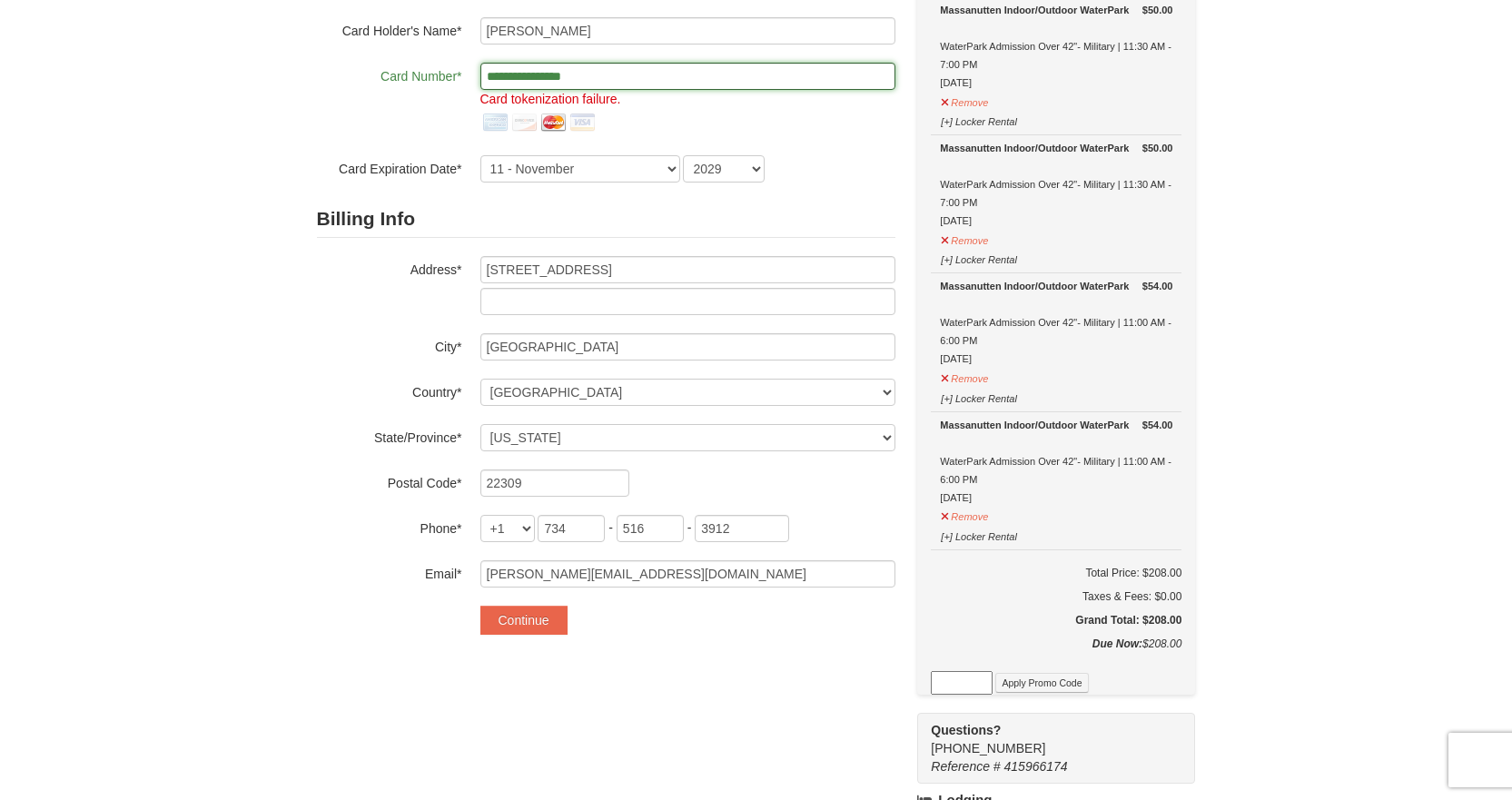
scroll to position [363, 0]
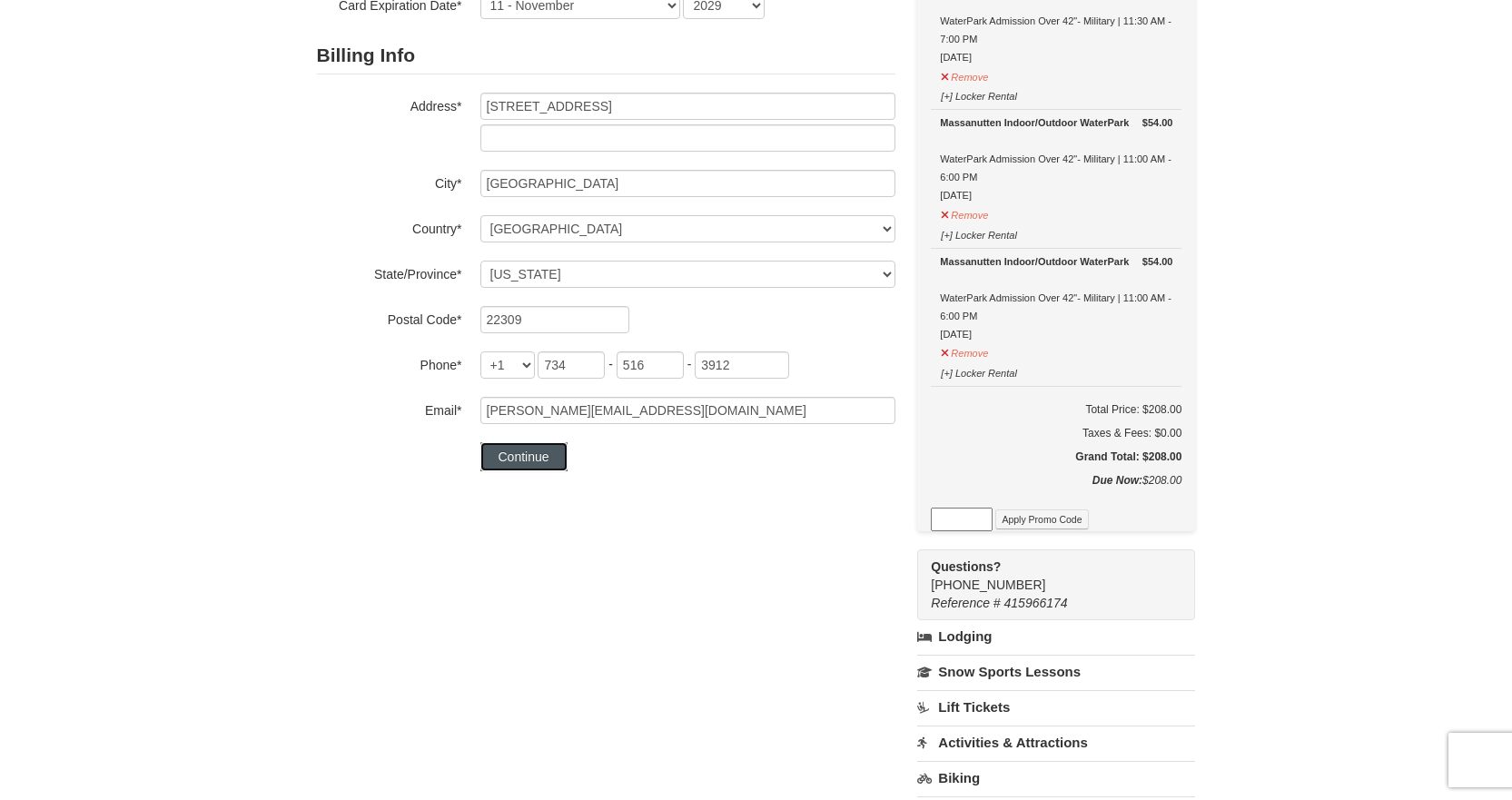
click at [512, 449] on button "Continue" at bounding box center [524, 457] width 87 height 29
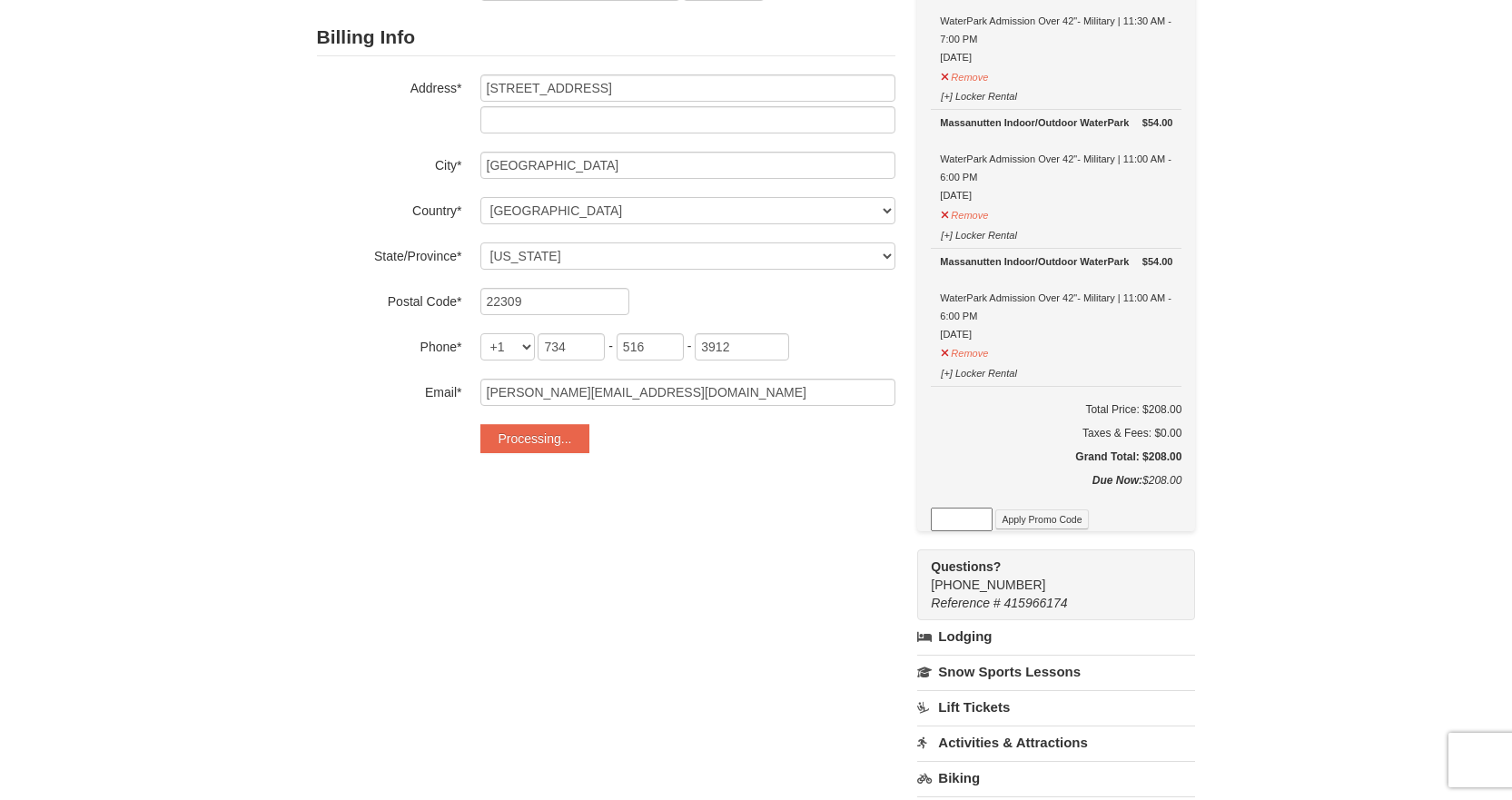
scroll to position [0, 0]
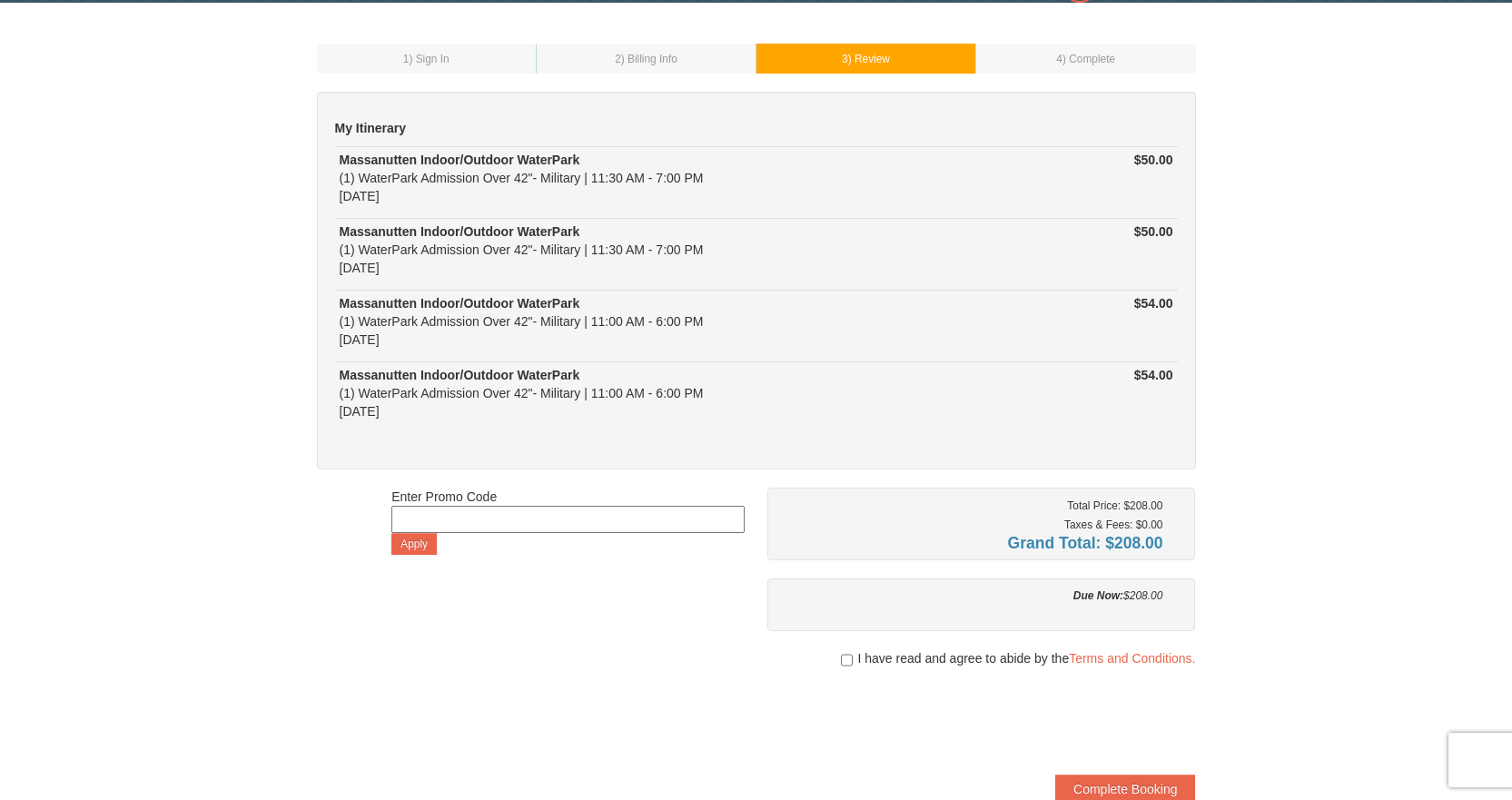
scroll to position [91, 0]
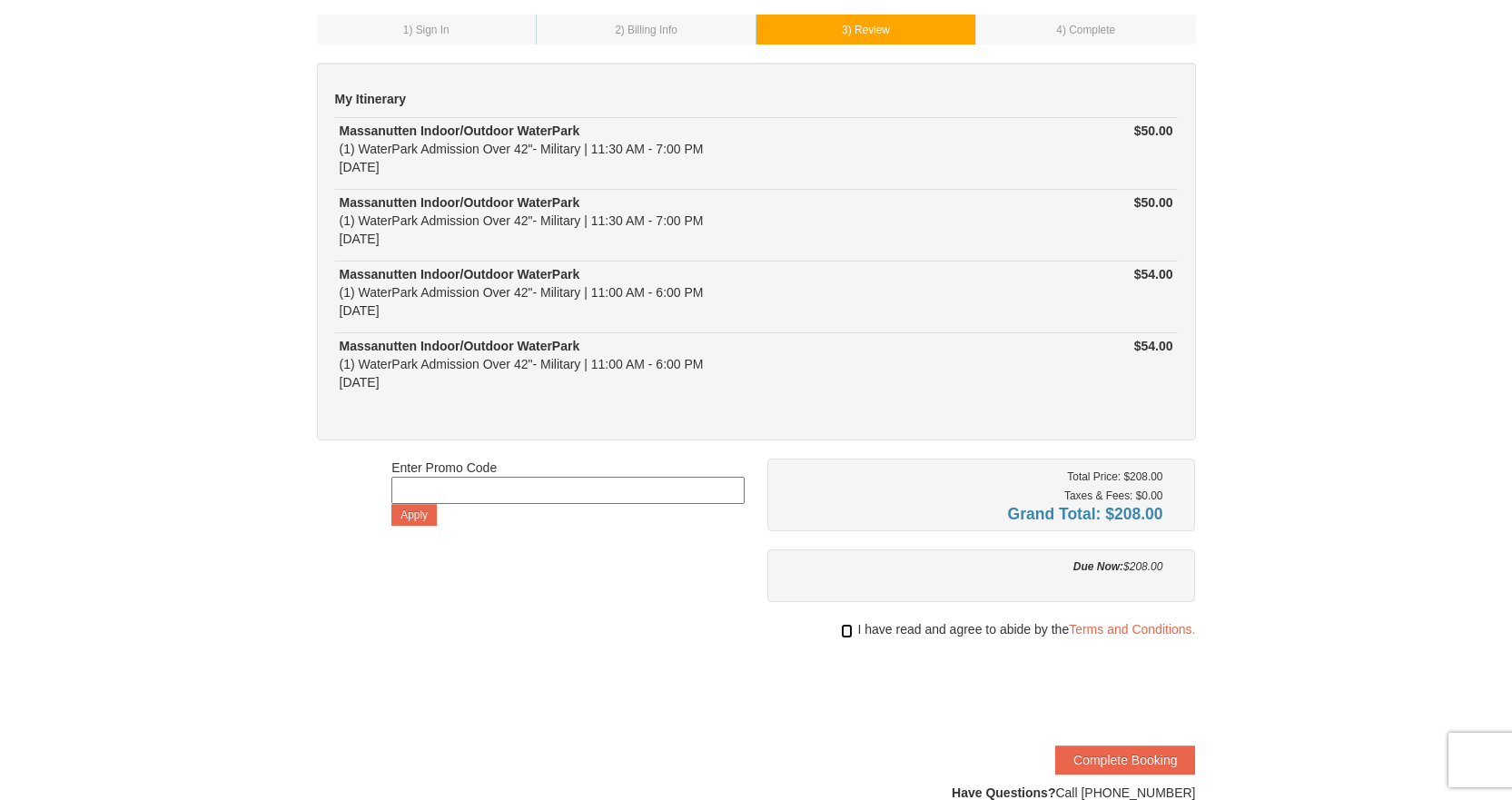
click at [845, 632] on input "checkbox" at bounding box center [847, 631] width 12 height 15
checkbox input "true"
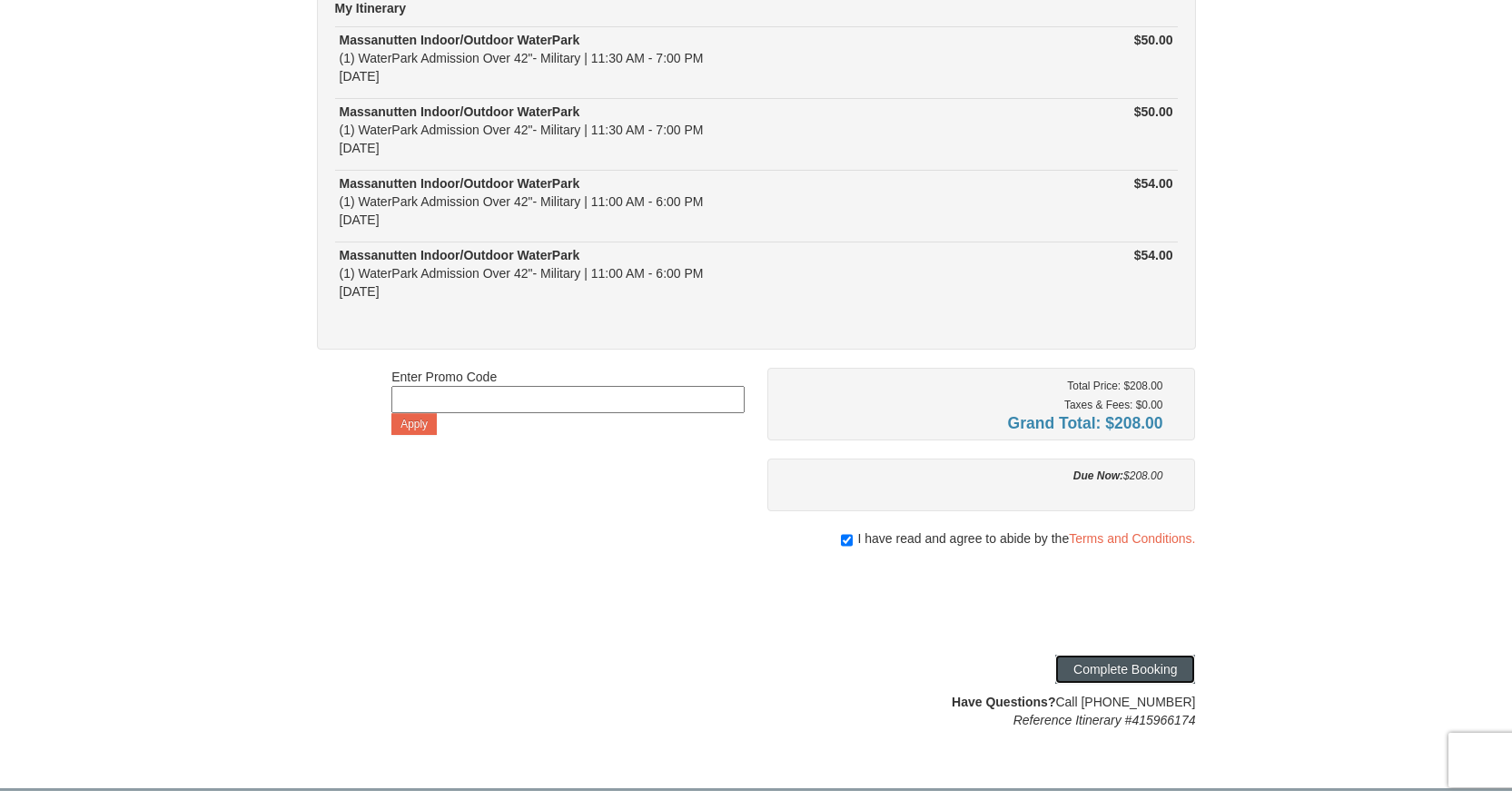
click at [1173, 672] on button "Complete Booking" at bounding box center [1125, 669] width 139 height 29
